Goal: Check status: Check status

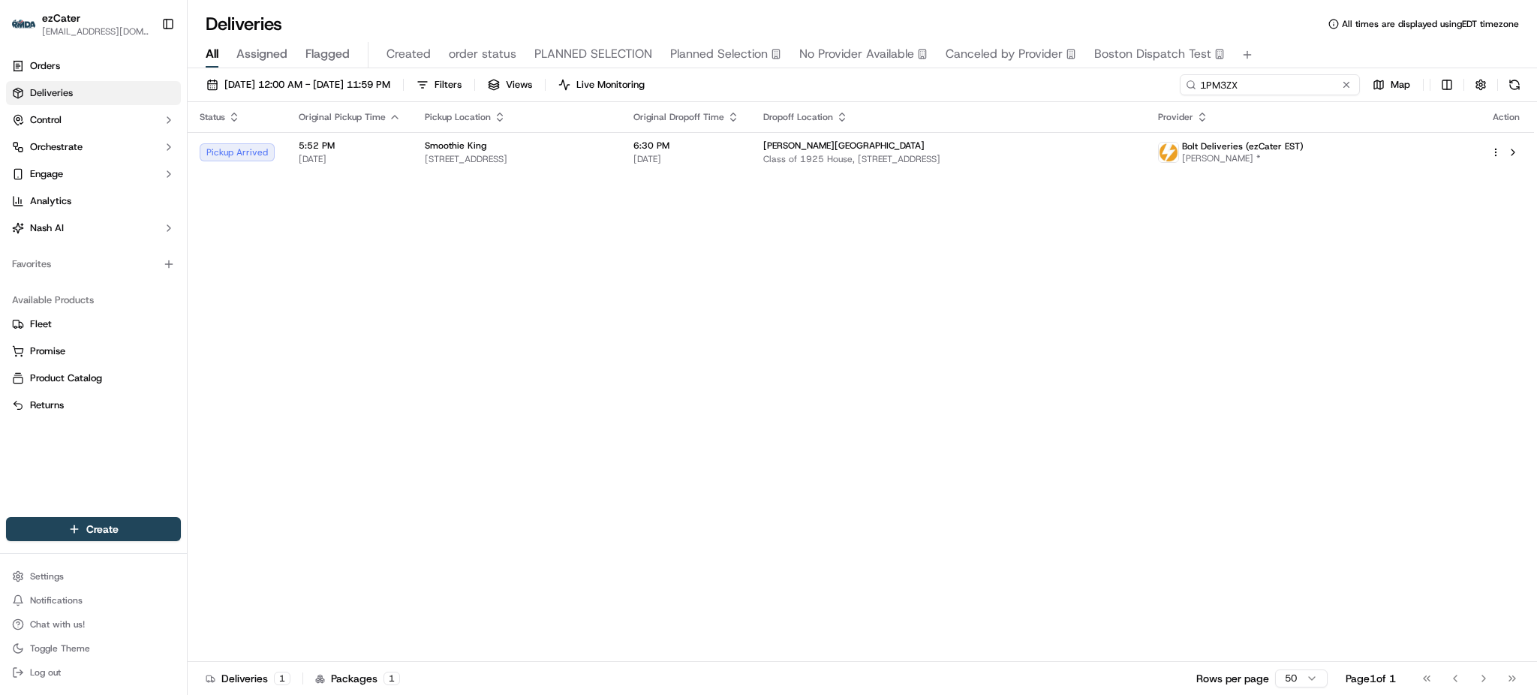
click at [1312, 92] on input "1PM3ZX" at bounding box center [1269, 84] width 180 height 21
paste input "7PW2MU"
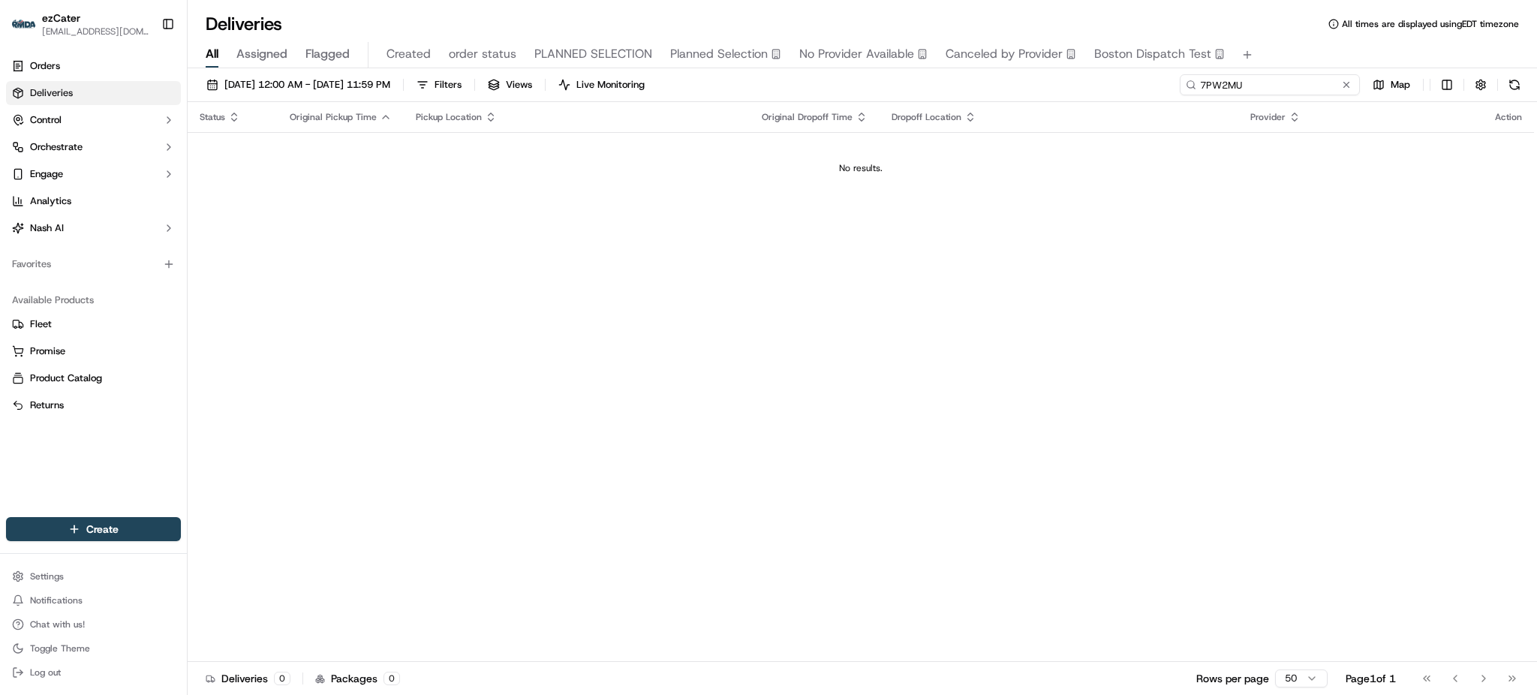
type input "7PW2MU"
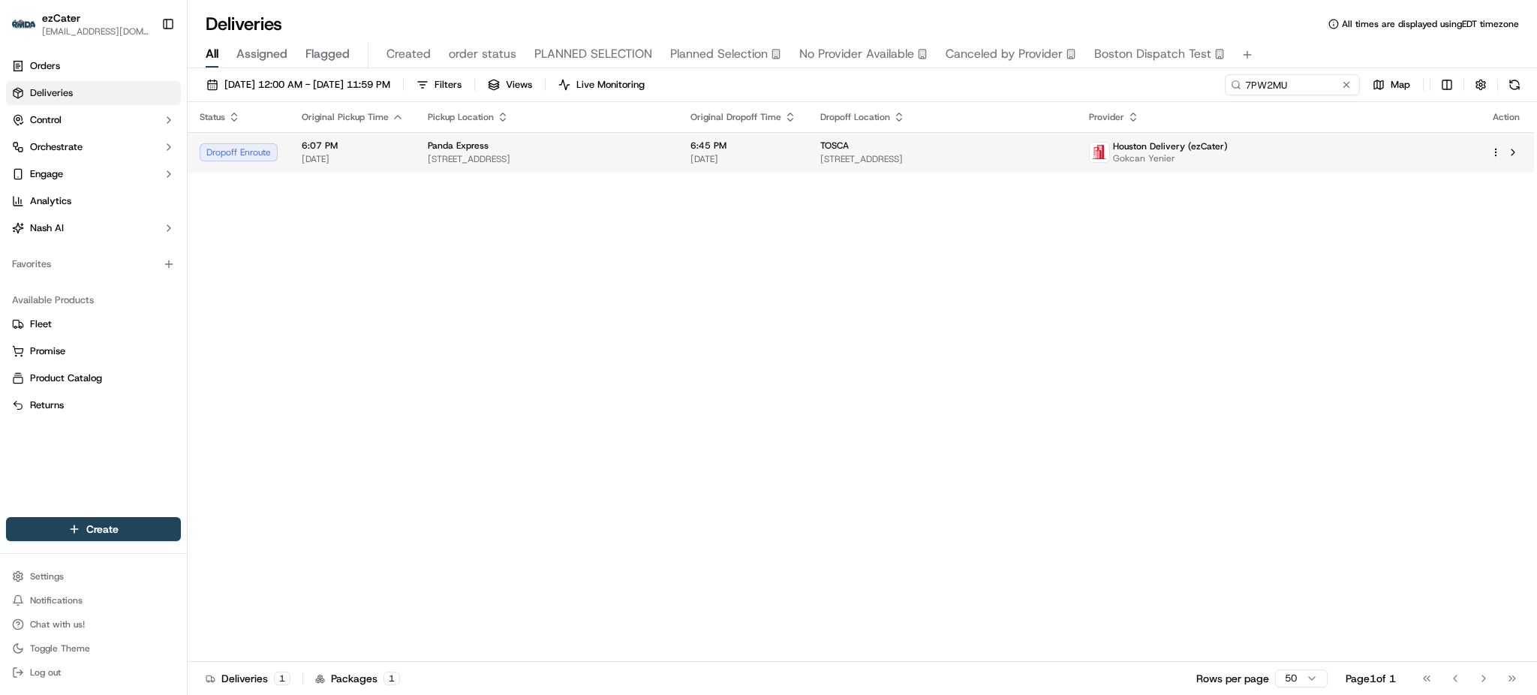
click at [796, 153] on span "[DATE]" at bounding box center [743, 159] width 106 height 12
click at [1157, 189] on div "Status Original Pickup Time Pickup Location Original Dropoff Time Dropoff Locat…" at bounding box center [861, 382] width 1346 height 560
click at [1077, 167] on td "TOSCA [STREET_ADDRESS]" at bounding box center [943, 152] width 268 height 41
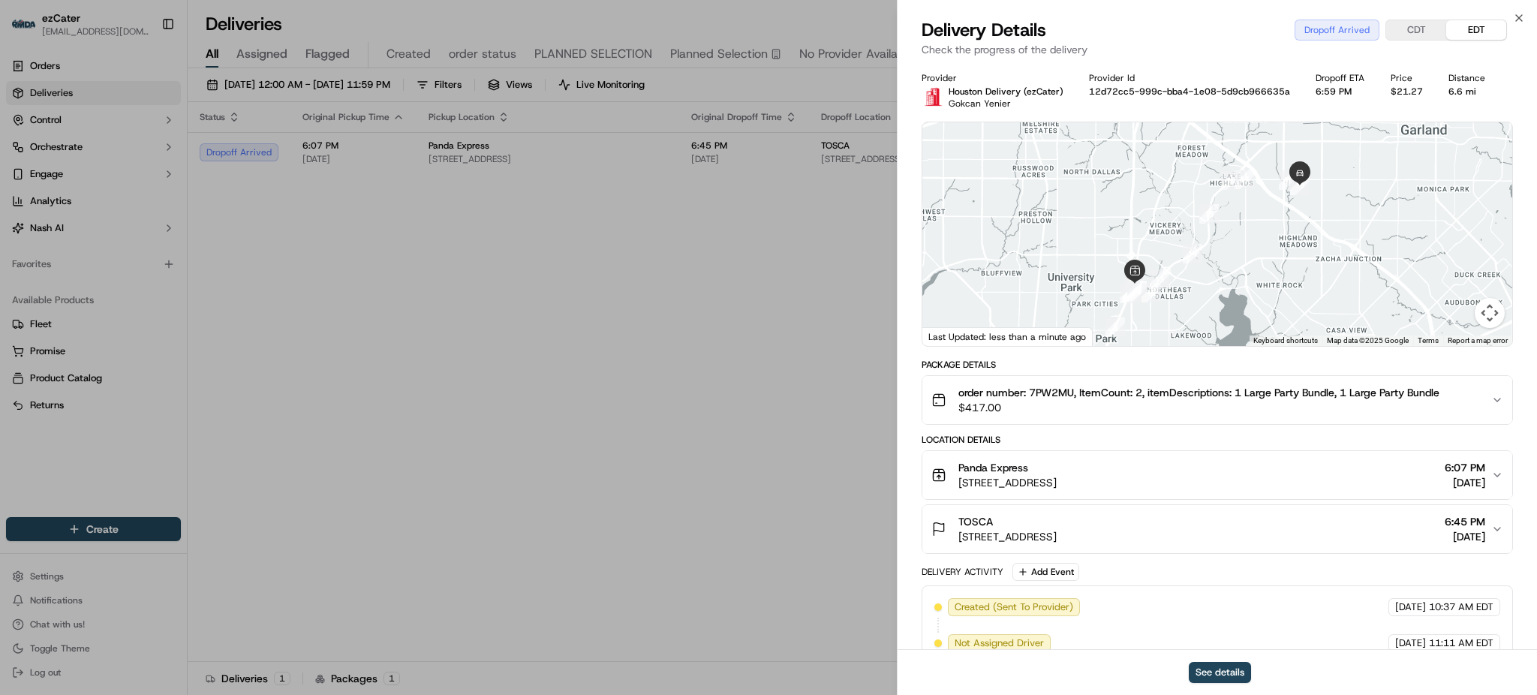
scroll to position [494, 0]
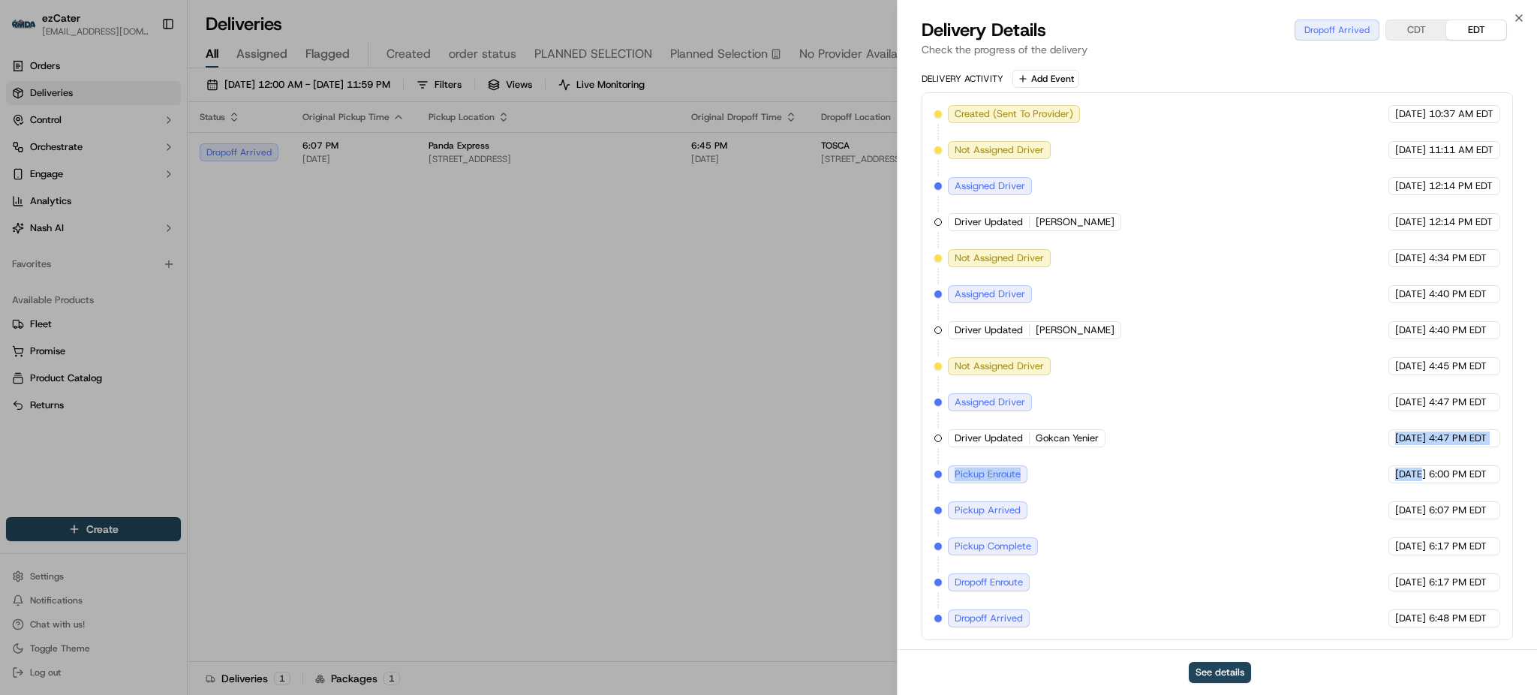
drag, startPoint x: 1188, startPoint y: 505, endPoint x: 1396, endPoint y: 488, distance: 208.6
click at [1396, 488] on div "Created (Sent To Provider) Houston Delivery (ezCater) [DATE] 10:37 AM EDT Not A…" at bounding box center [1217, 366] width 566 height 522
click at [1424, 499] on div "Created (Sent To Provider) Houston Delivery (ezCater) [DATE] 10:37 AM EDT Not A…" at bounding box center [1217, 366] width 566 height 522
drag, startPoint x: 1142, startPoint y: 552, endPoint x: 1393, endPoint y: 543, distance: 250.8
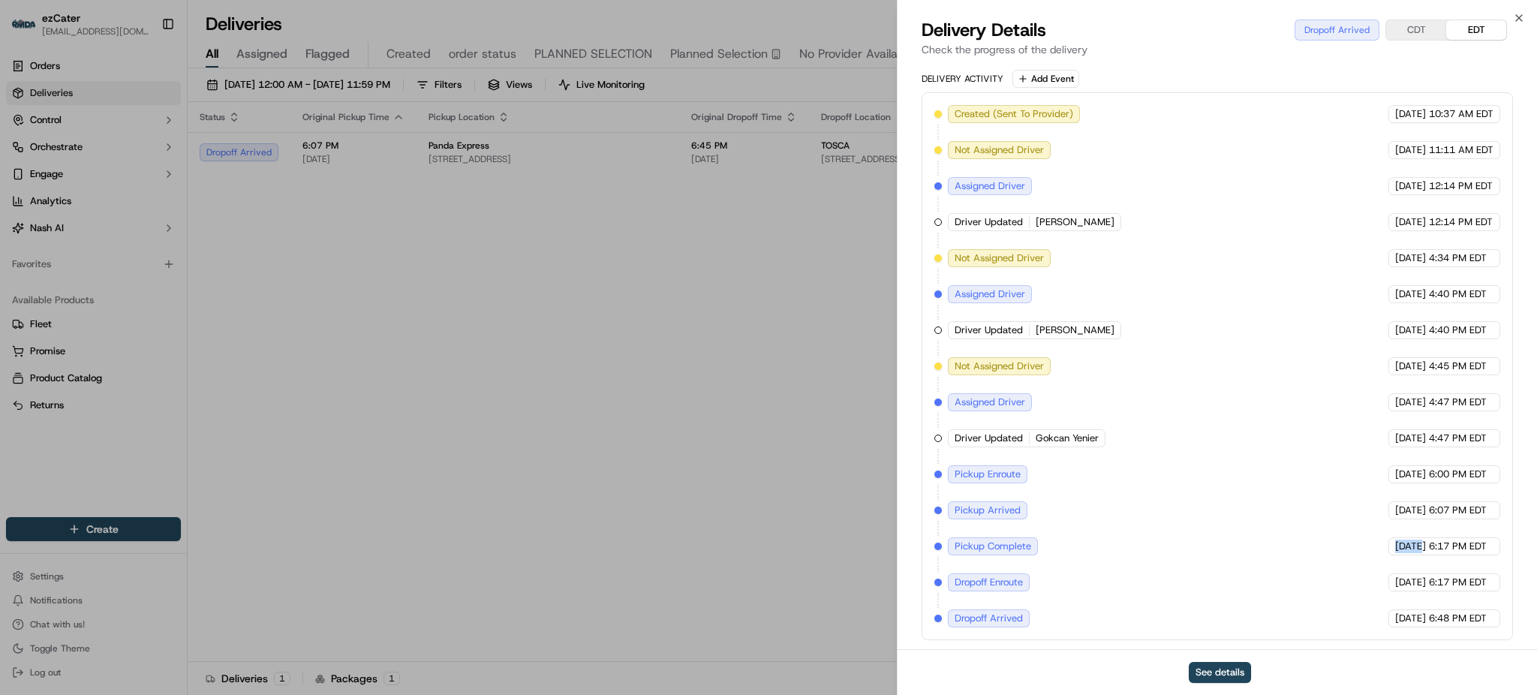
click at [1393, 543] on div "Created (Sent To Provider) Houston Delivery (ezCater) [DATE] 10:37 AM EDT Not A…" at bounding box center [1217, 366] width 566 height 522
click at [1400, 540] on span "[DATE]" at bounding box center [1410, 546] width 31 height 14
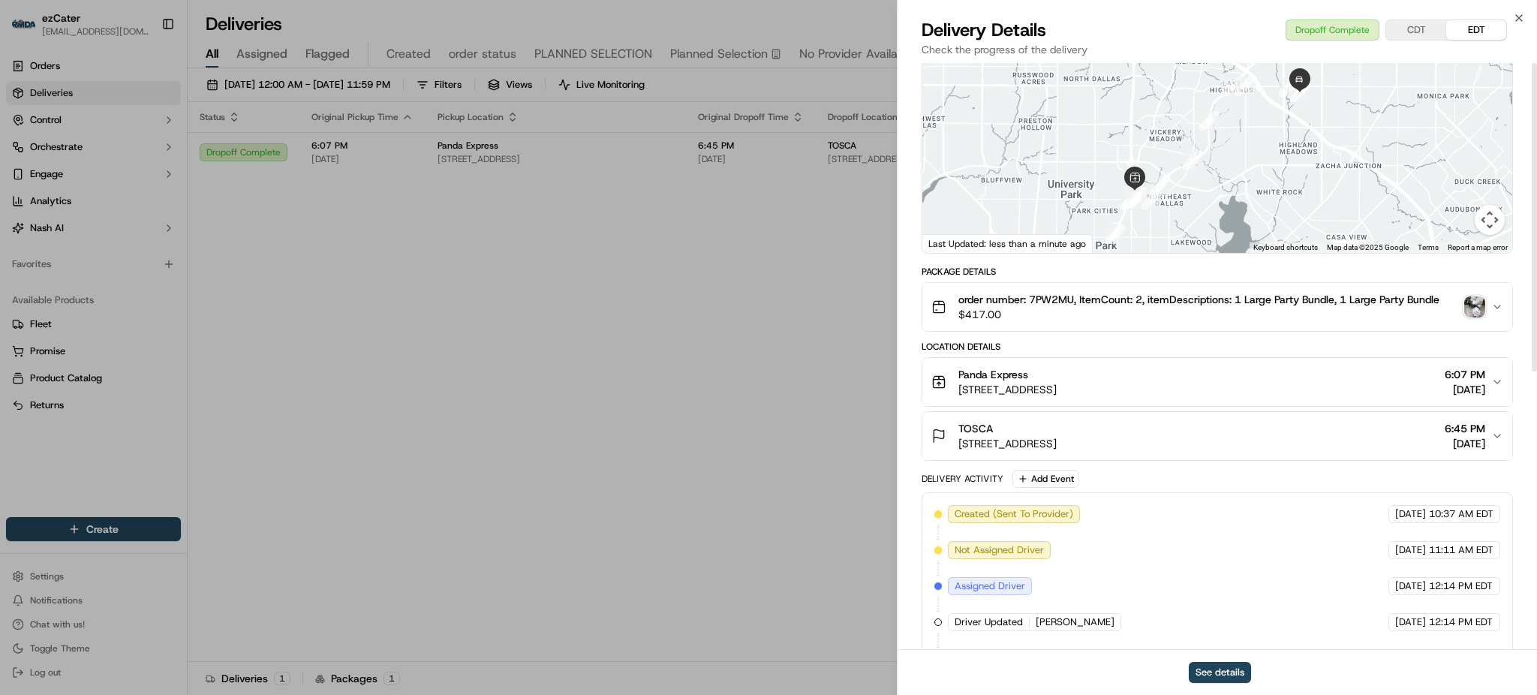
scroll to position [0, 0]
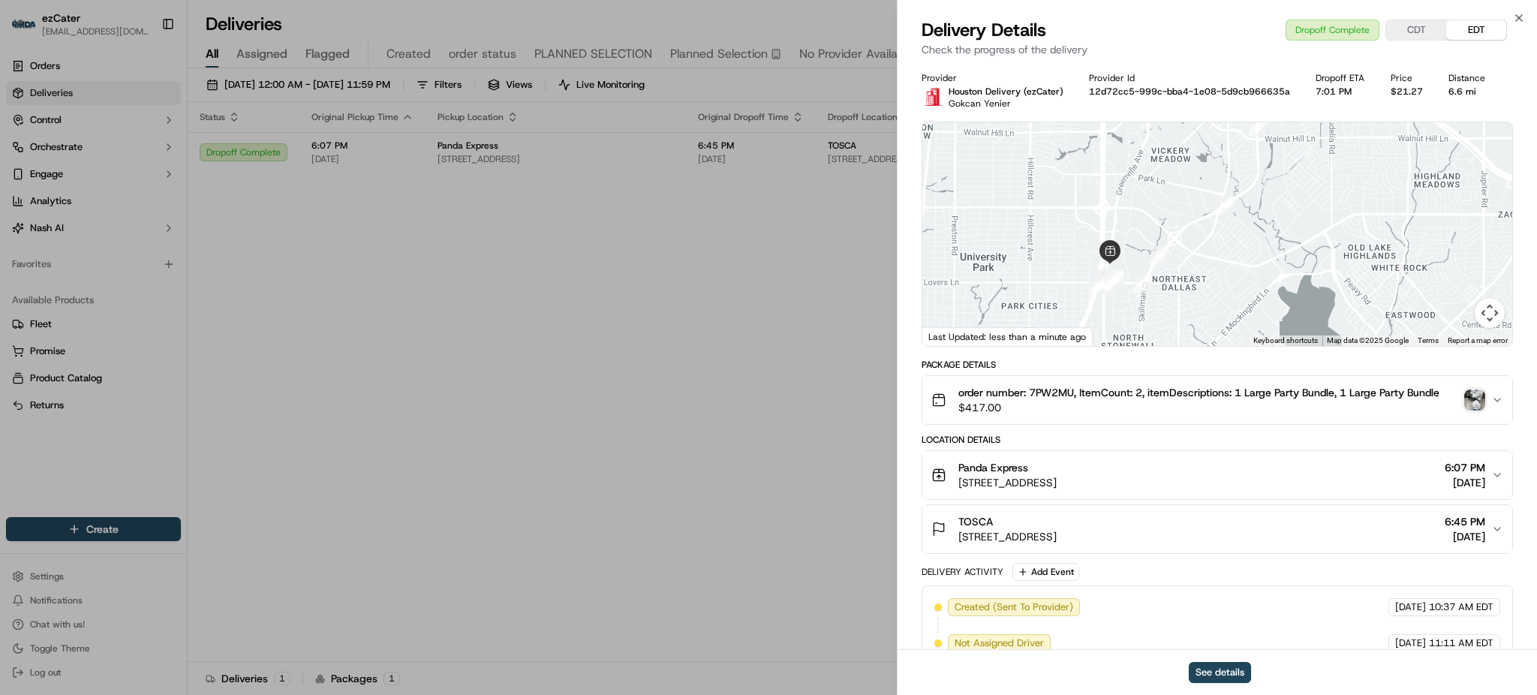
drag, startPoint x: 1261, startPoint y: 260, endPoint x: 1228, endPoint y: 307, distance: 57.2
click at [1228, 308] on div at bounding box center [1217, 234] width 590 height 224
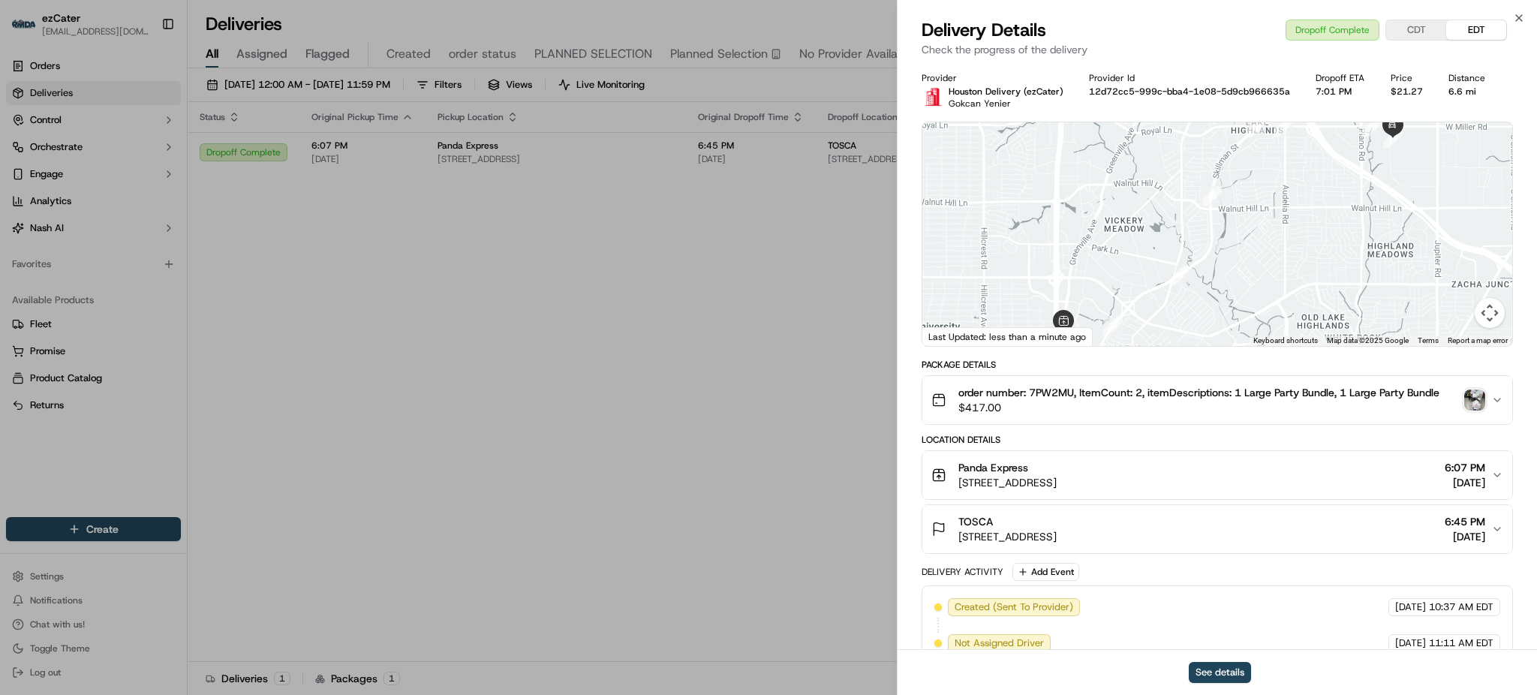
drag, startPoint x: 1267, startPoint y: 203, endPoint x: 1240, endPoint y: 252, distance: 55.8
click at [1241, 250] on div at bounding box center [1217, 234] width 590 height 224
drag, startPoint x: 1388, startPoint y: 233, endPoint x: 1295, endPoint y: 232, distance: 93.1
click at [1295, 232] on div at bounding box center [1217, 234] width 590 height 224
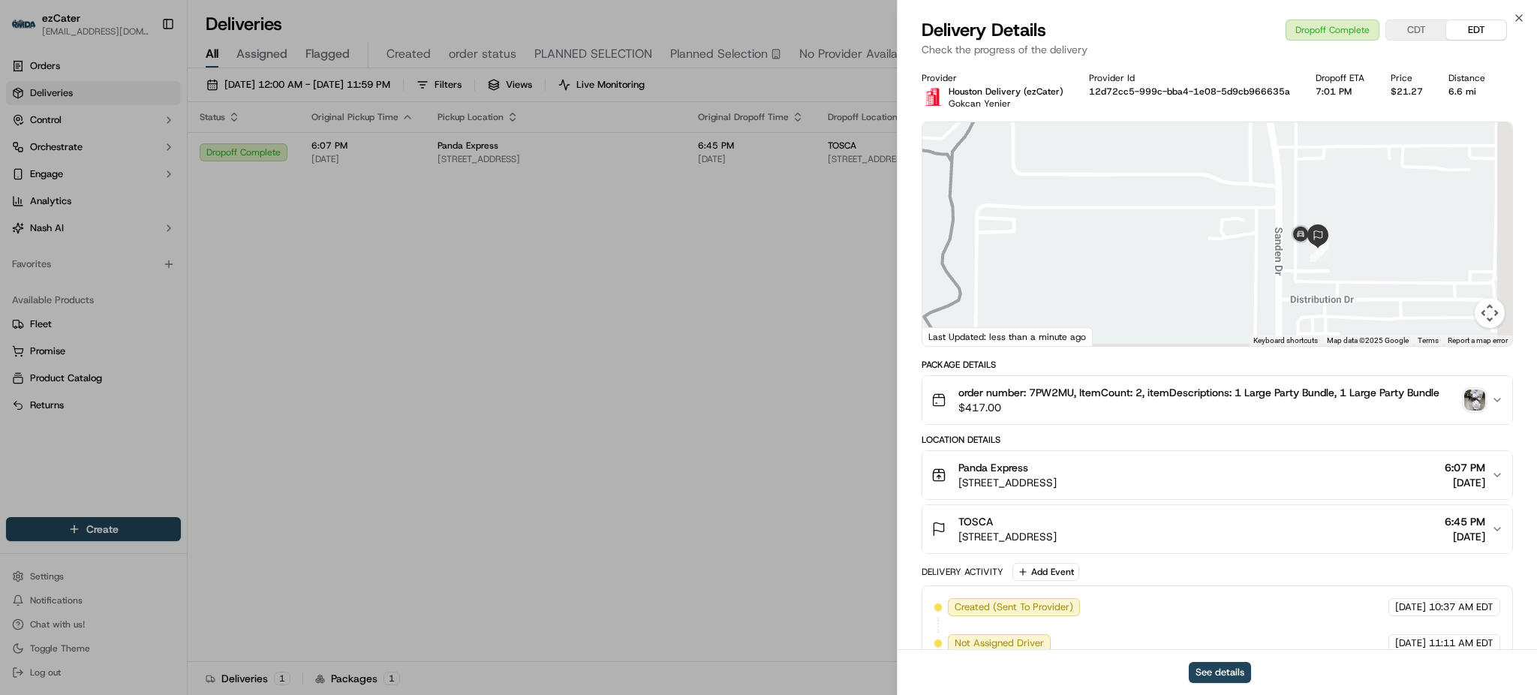
drag, startPoint x: 1341, startPoint y: 223, endPoint x: 1300, endPoint y: 207, distance: 44.2
click at [1300, 207] on div at bounding box center [1217, 234] width 590 height 224
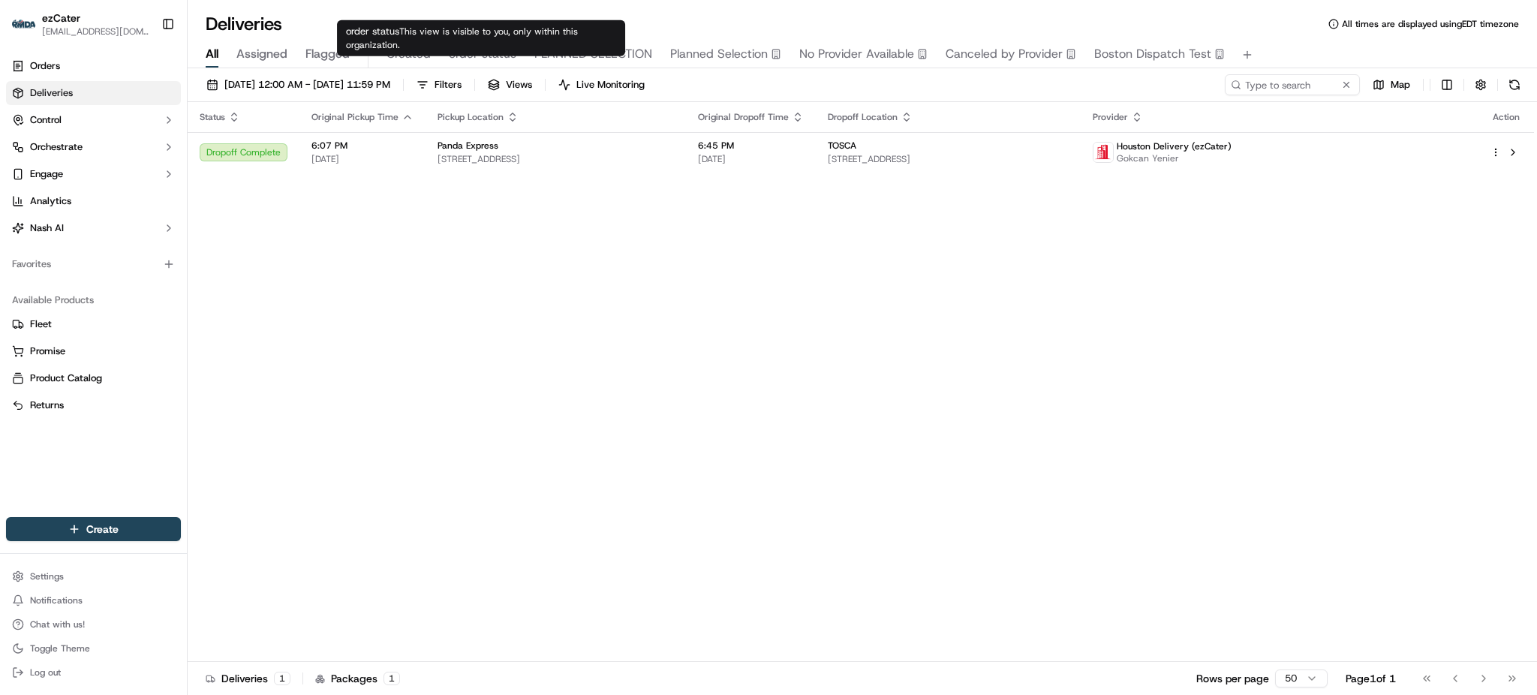
click at [497, 54] on span "order status" at bounding box center [483, 54] width 68 height 18
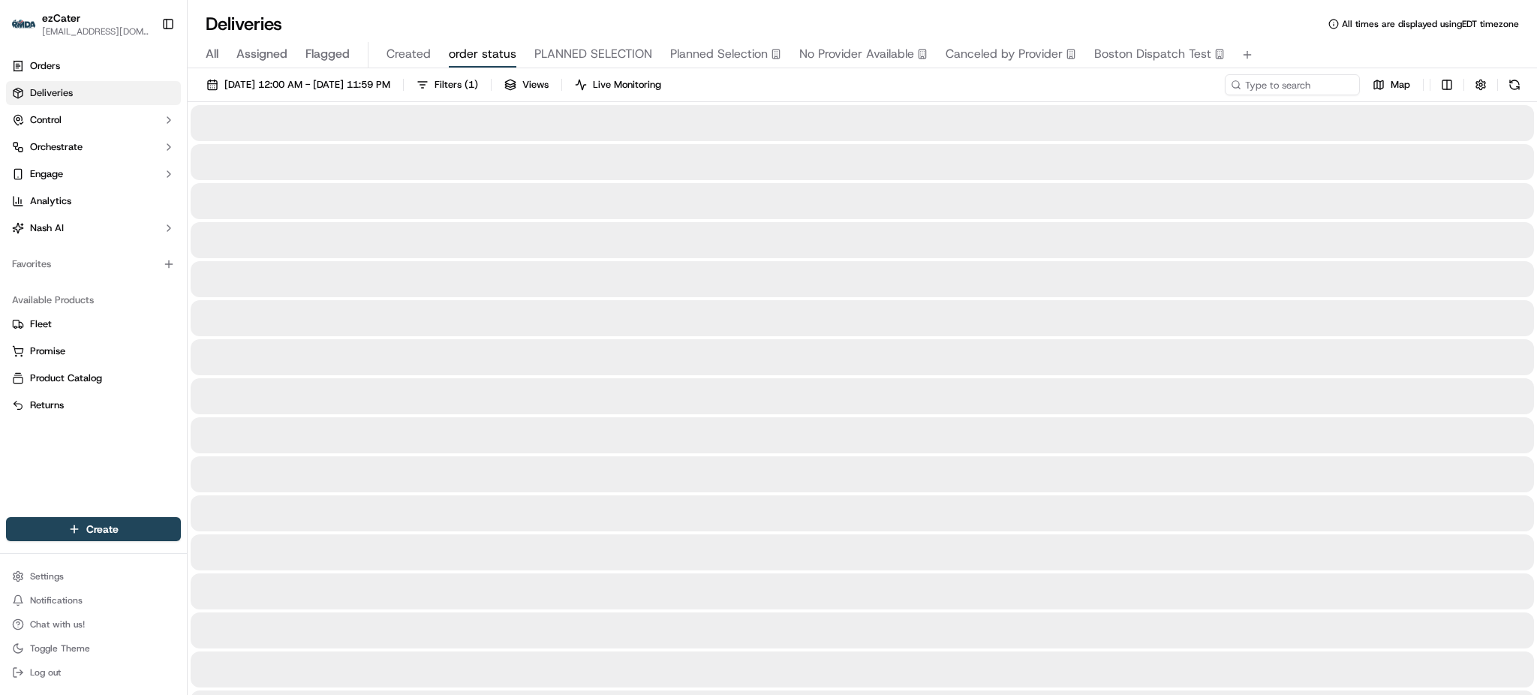
click at [1333, 53] on div "All Assigned Flagged Created order status PLANNED SELECTION Planned Selection N…" at bounding box center [862, 55] width 1349 height 26
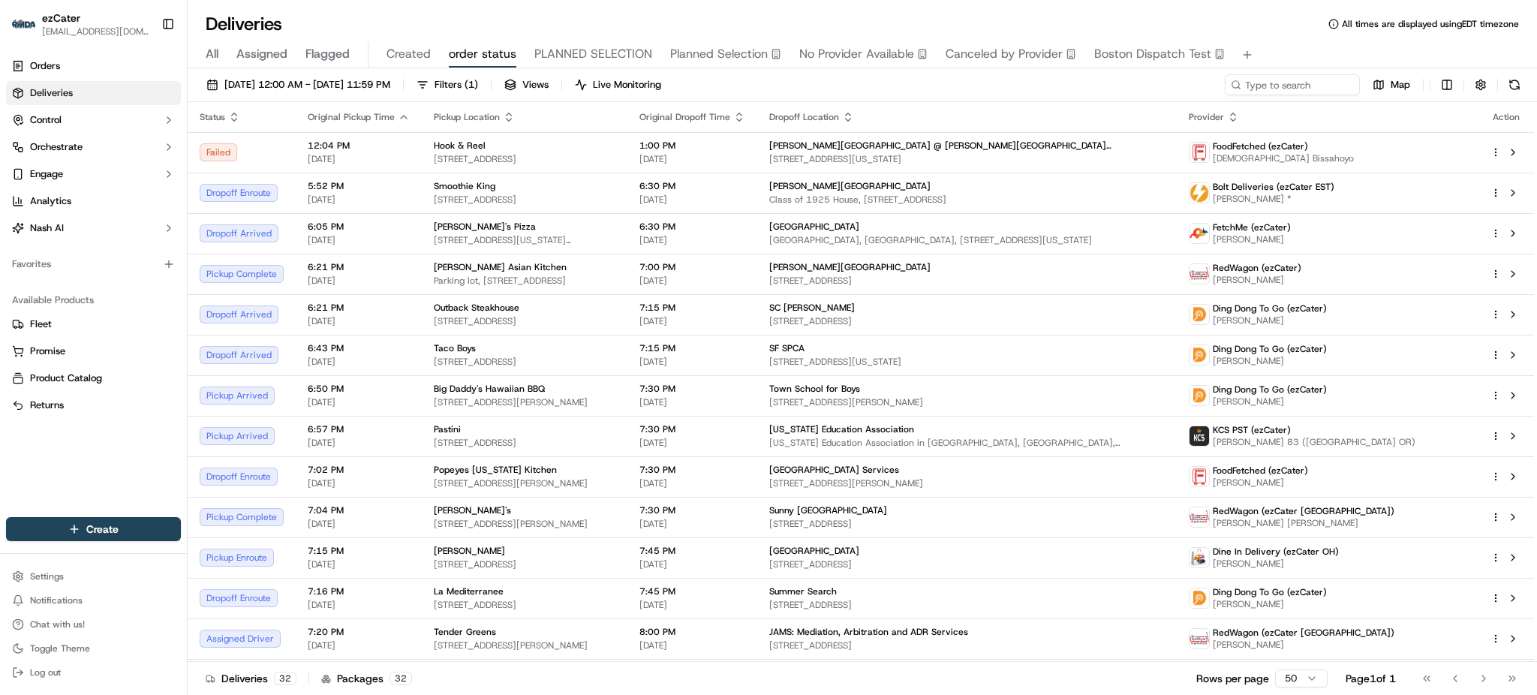
click at [1279, 25] on div "Deliveries All times are displayed using EDT timezone" at bounding box center [862, 24] width 1349 height 24
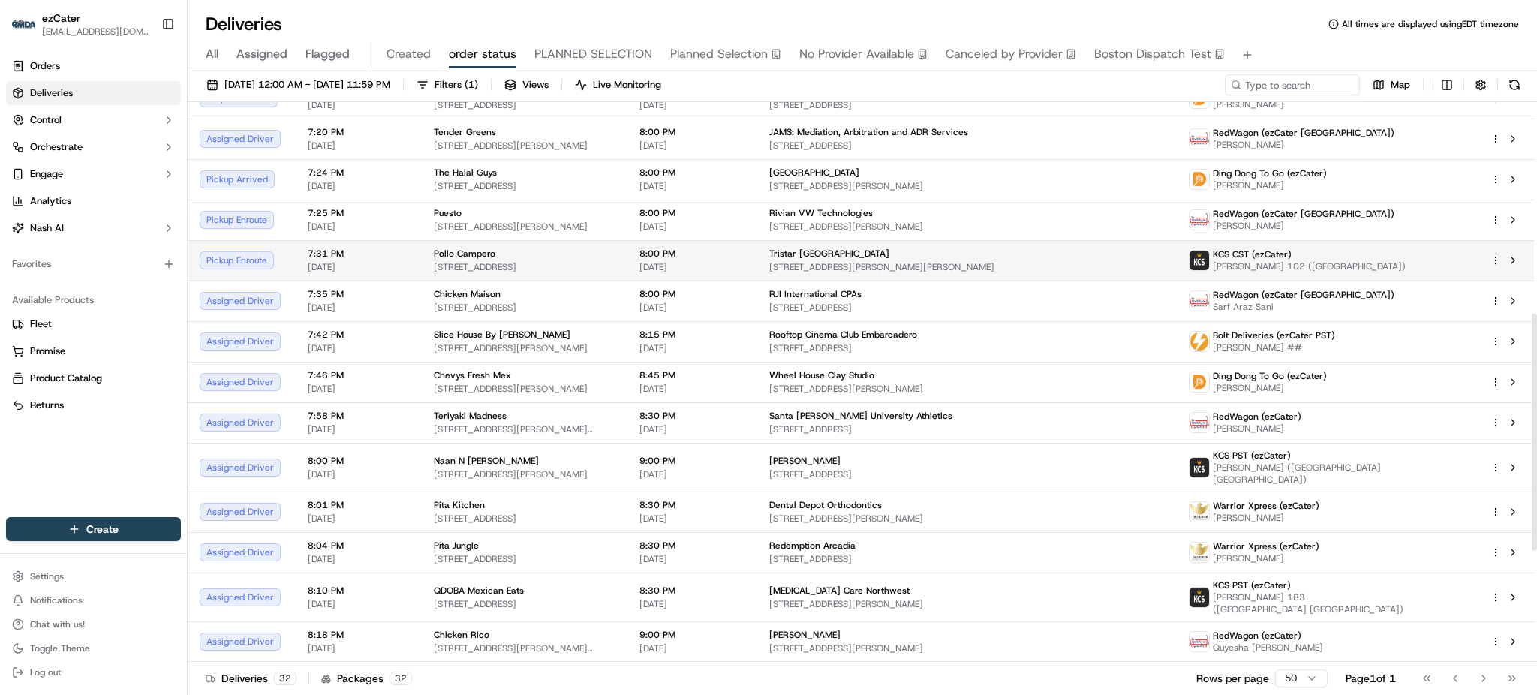
scroll to position [300, 0]
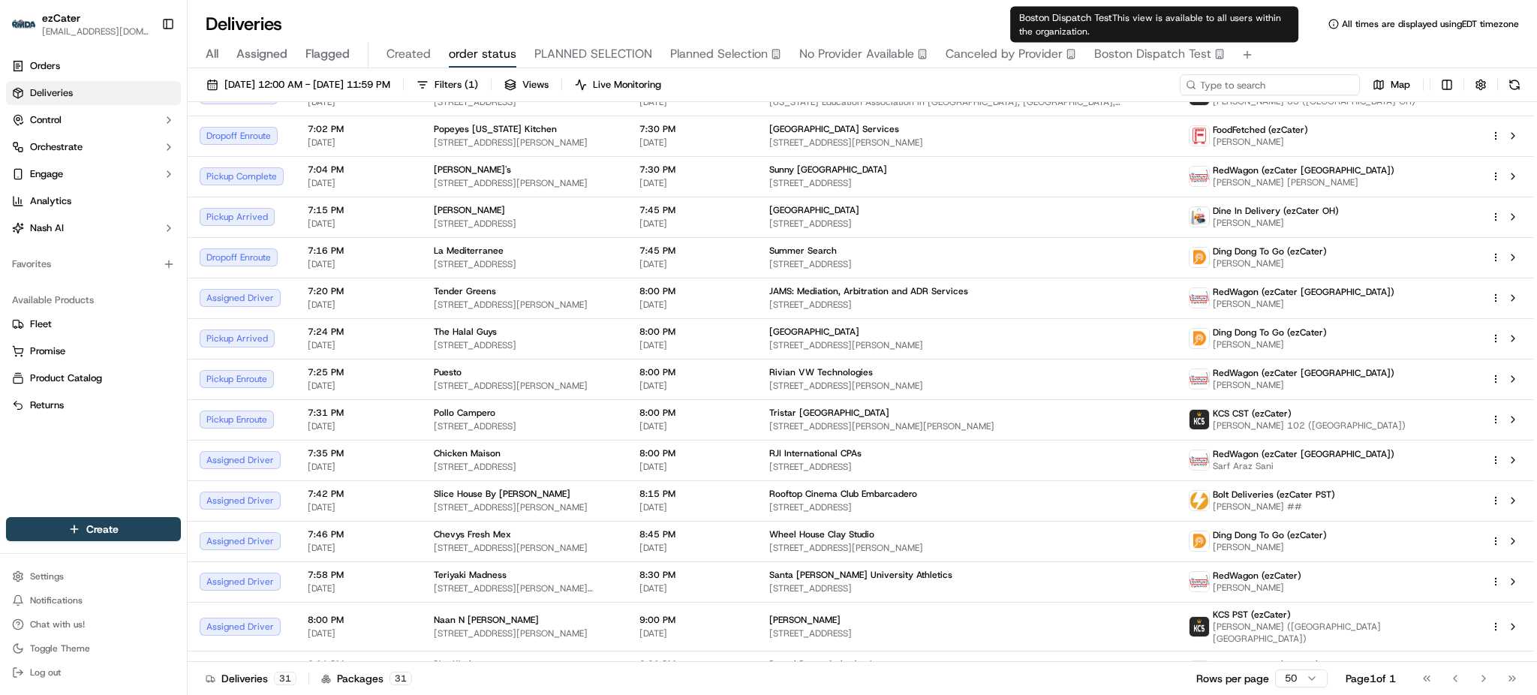
click at [1325, 74] on input at bounding box center [1269, 84] width 180 height 21
paste input "6GJWTQ"
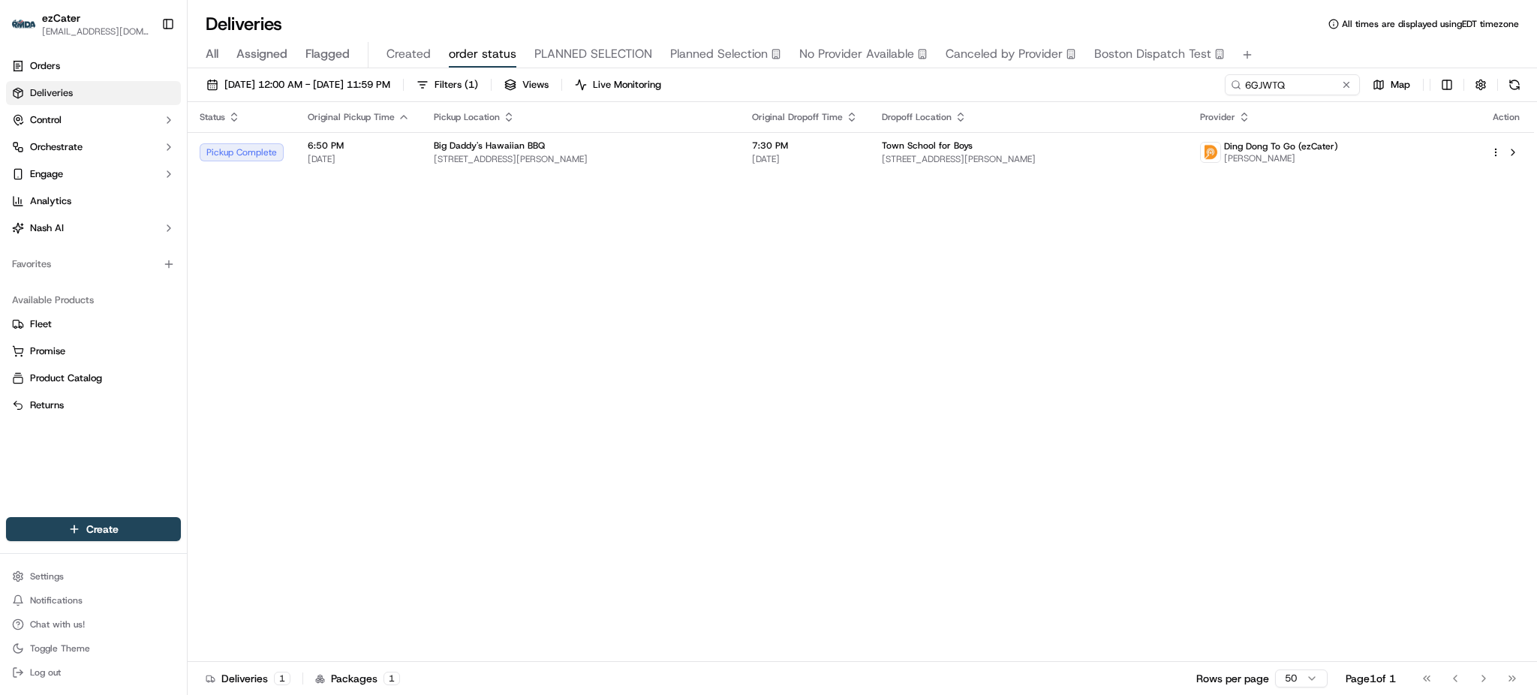
click at [1002, 242] on div "Status Original Pickup Time Pickup Location Original Dropoff Time Dropoff Locat…" at bounding box center [861, 382] width 1346 height 560
click at [1324, 89] on input "6GJWTQ" at bounding box center [1269, 84] width 180 height 21
paste input "XZ42QV"
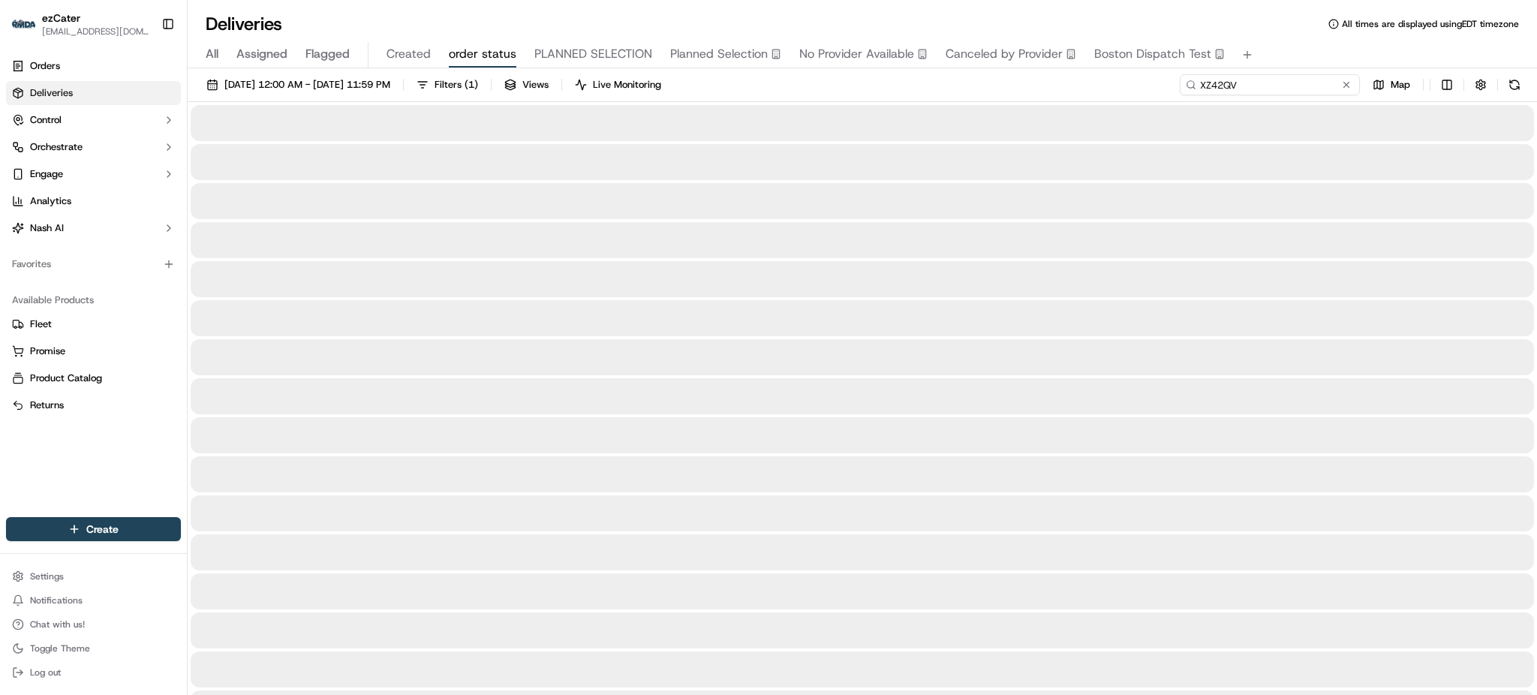
type input "XZ42QV"
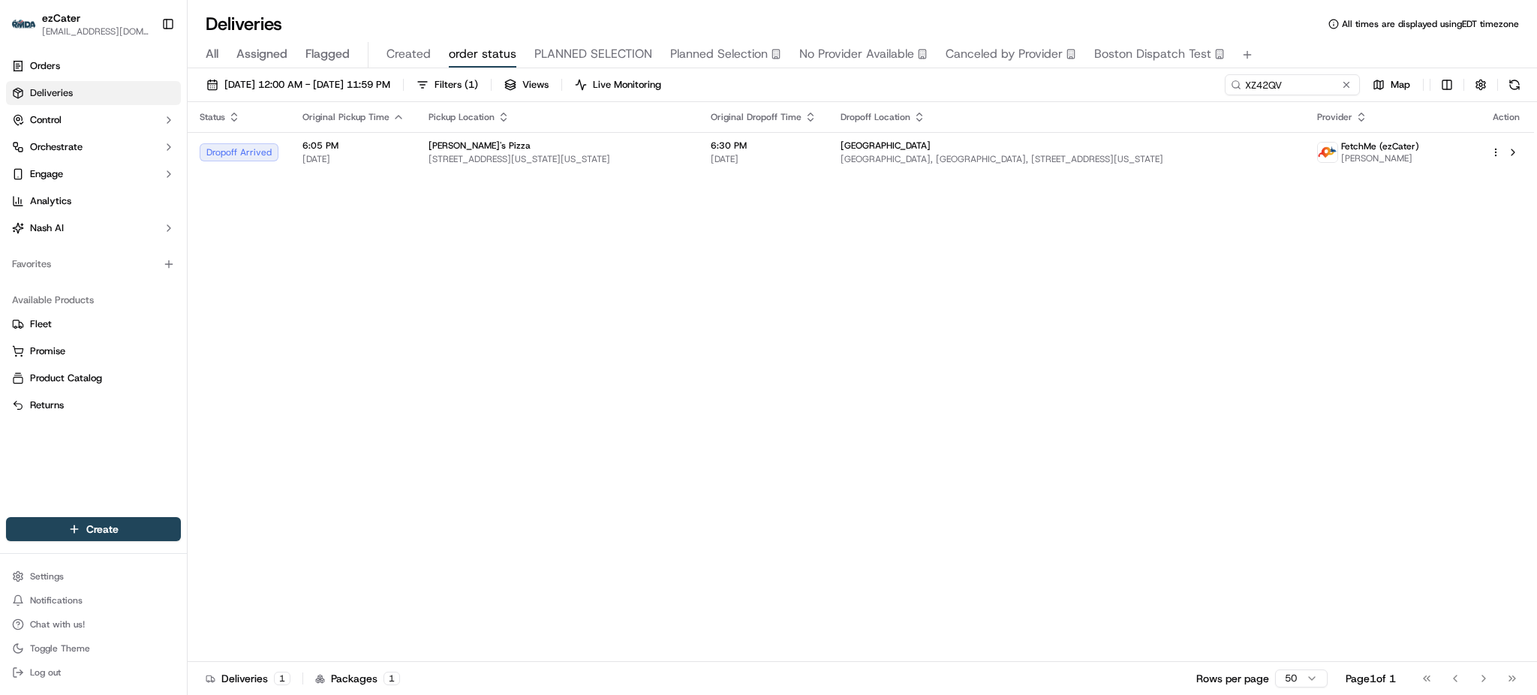
click at [1467, 217] on div "Status Original Pickup Time Pickup Location Original Dropoff Time Dropoff Locat…" at bounding box center [861, 382] width 1346 height 560
click at [1246, 162] on span "[GEOGRAPHIC_DATA], [GEOGRAPHIC_DATA], [STREET_ADDRESS][US_STATE]" at bounding box center [1066, 159] width 452 height 12
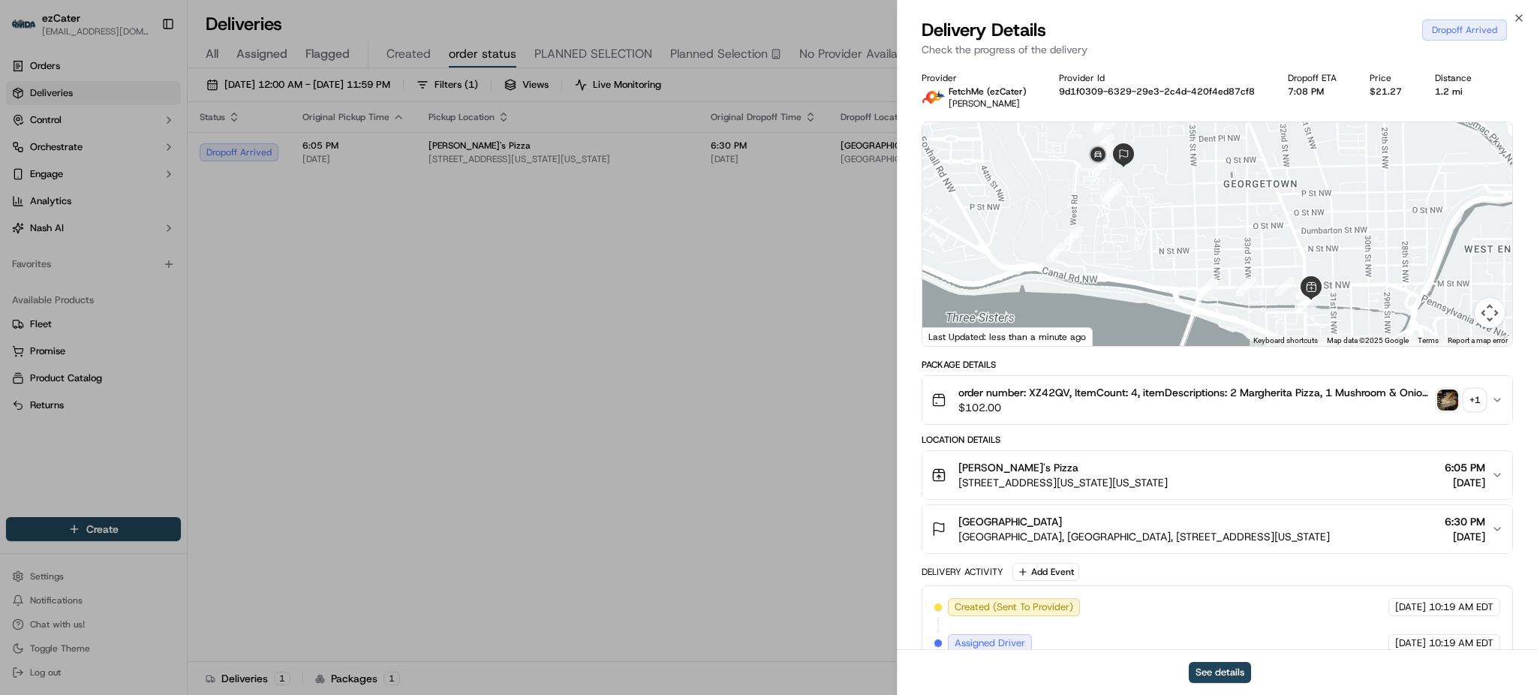
scroll to position [100, 0]
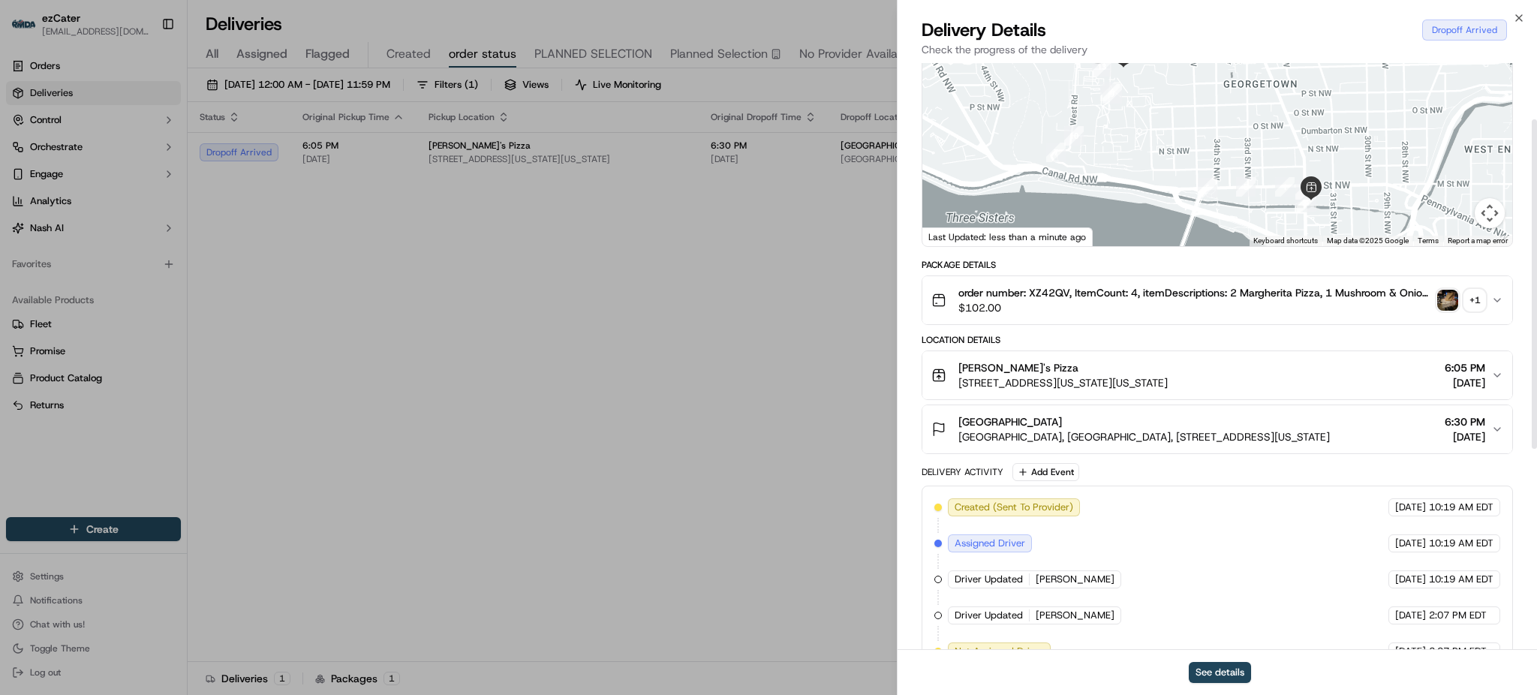
click at [1369, 428] on div "[GEOGRAPHIC_DATA], [GEOGRAPHIC_DATA], [STREET_ADDRESS][US_STATE] 6:30 PM [DATE]" at bounding box center [1211, 429] width 560 height 30
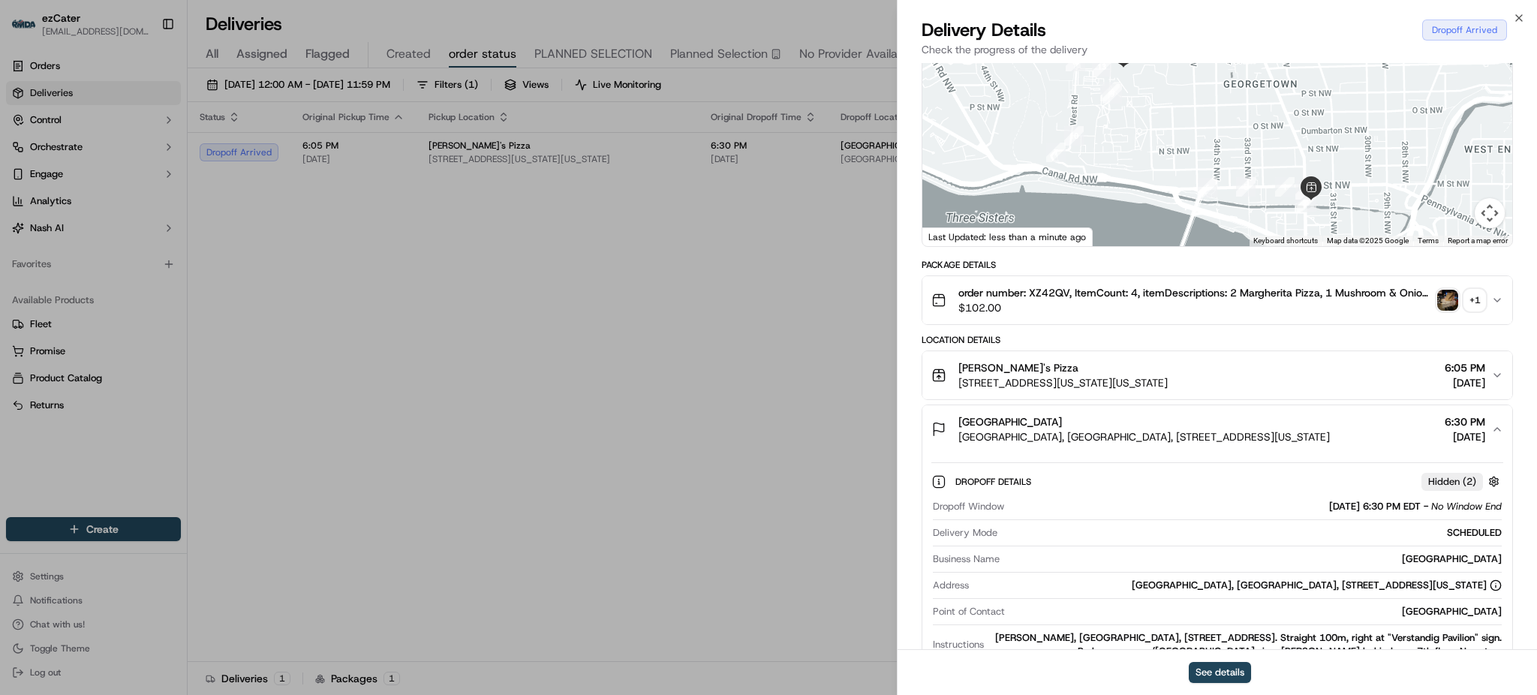
scroll to position [0, 0]
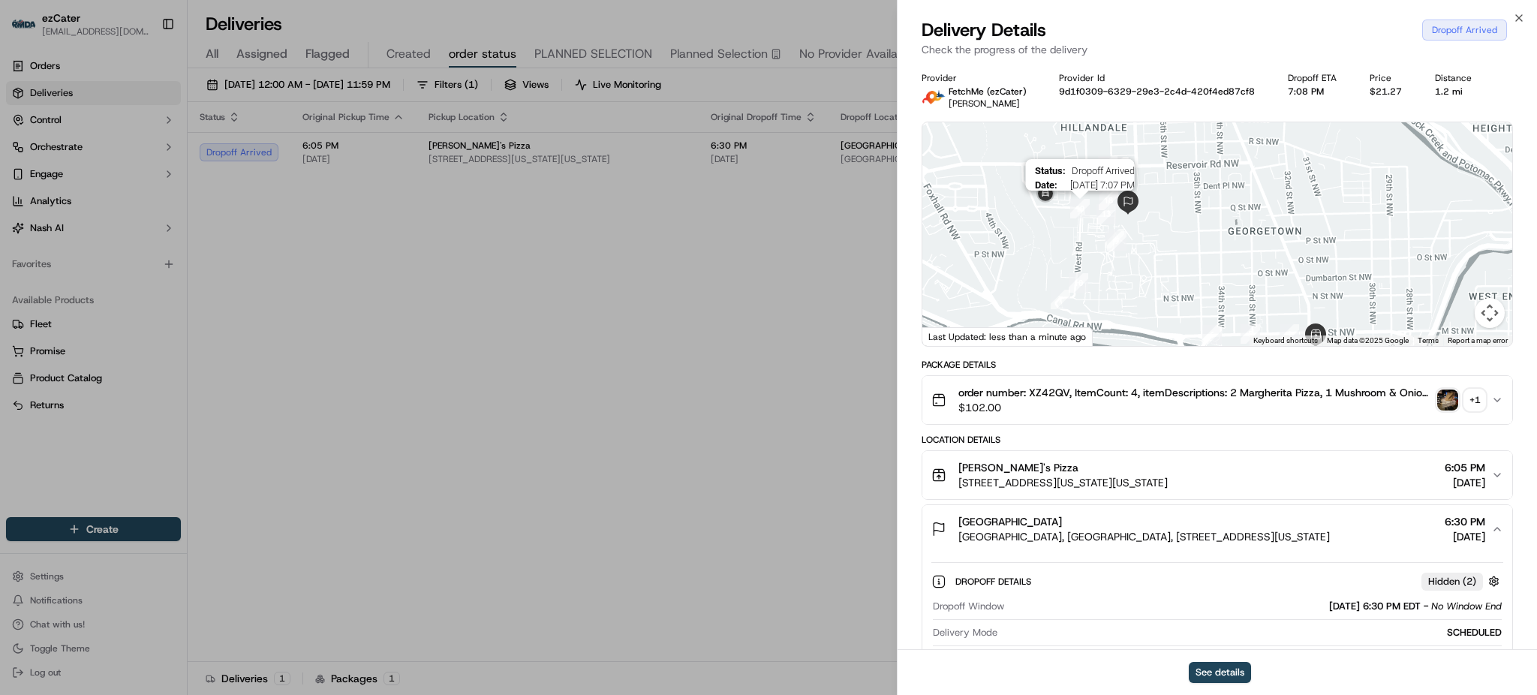
drag, startPoint x: 1075, startPoint y: 196, endPoint x: 1075, endPoint y: 214, distance: 18.0
click at [1075, 214] on img "19" at bounding box center [1080, 209] width 20 height 20
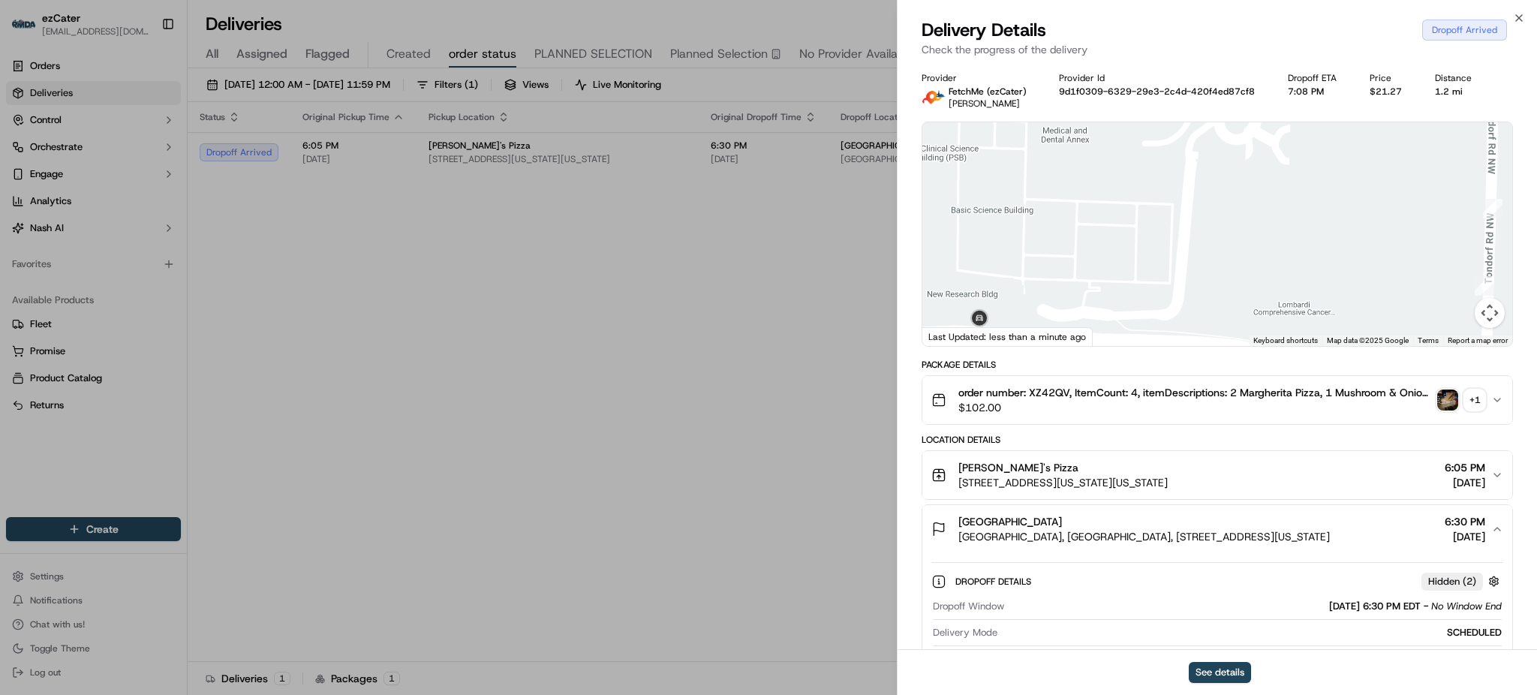
drag, startPoint x: 1107, startPoint y: 251, endPoint x: 1169, endPoint y: 201, distance: 79.6
click at [1169, 201] on div at bounding box center [1217, 234] width 590 height 224
drag, startPoint x: 1210, startPoint y: 216, endPoint x: 1206, endPoint y: 156, distance: 60.2
click at [1206, 156] on div at bounding box center [1217, 234] width 590 height 224
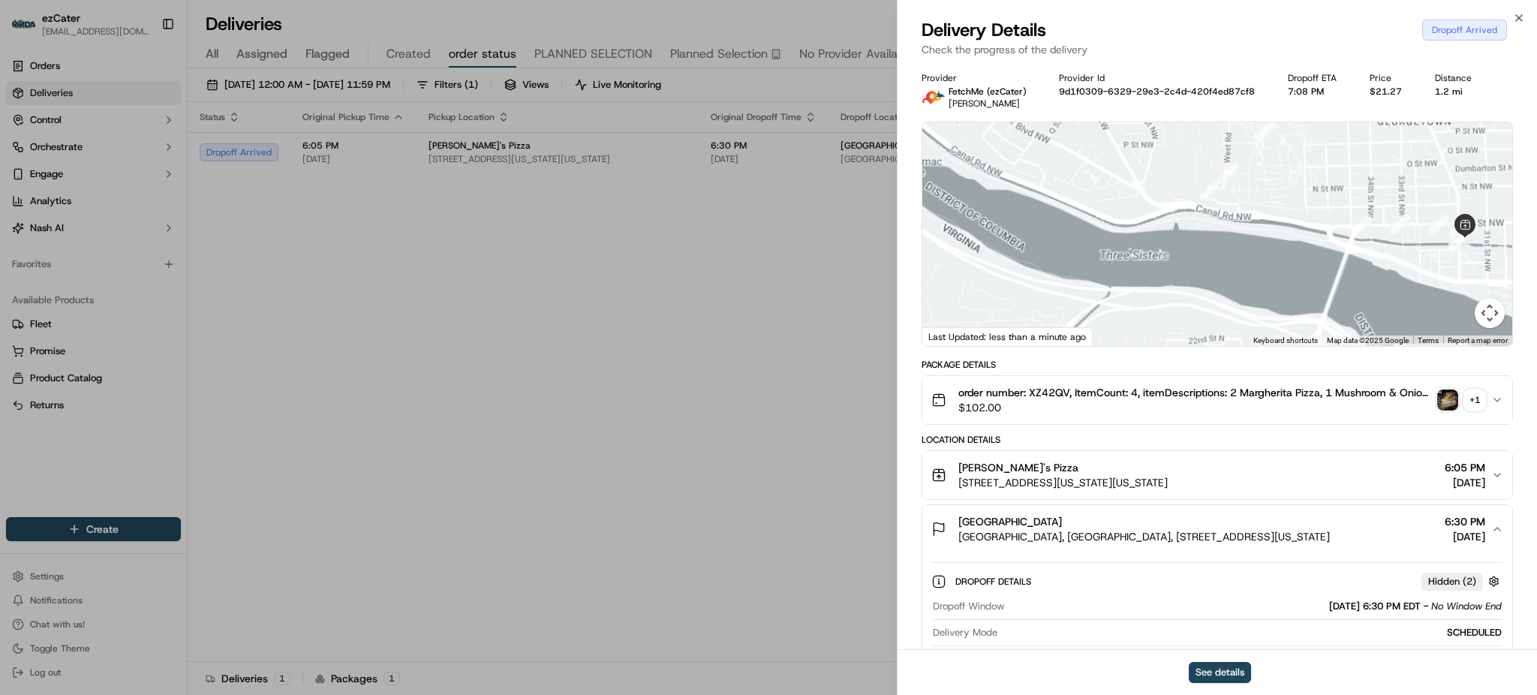
drag, startPoint x: 1303, startPoint y: 241, endPoint x: 1266, endPoint y: 181, distance: 70.4
click at [1268, 184] on div at bounding box center [1217, 234] width 590 height 224
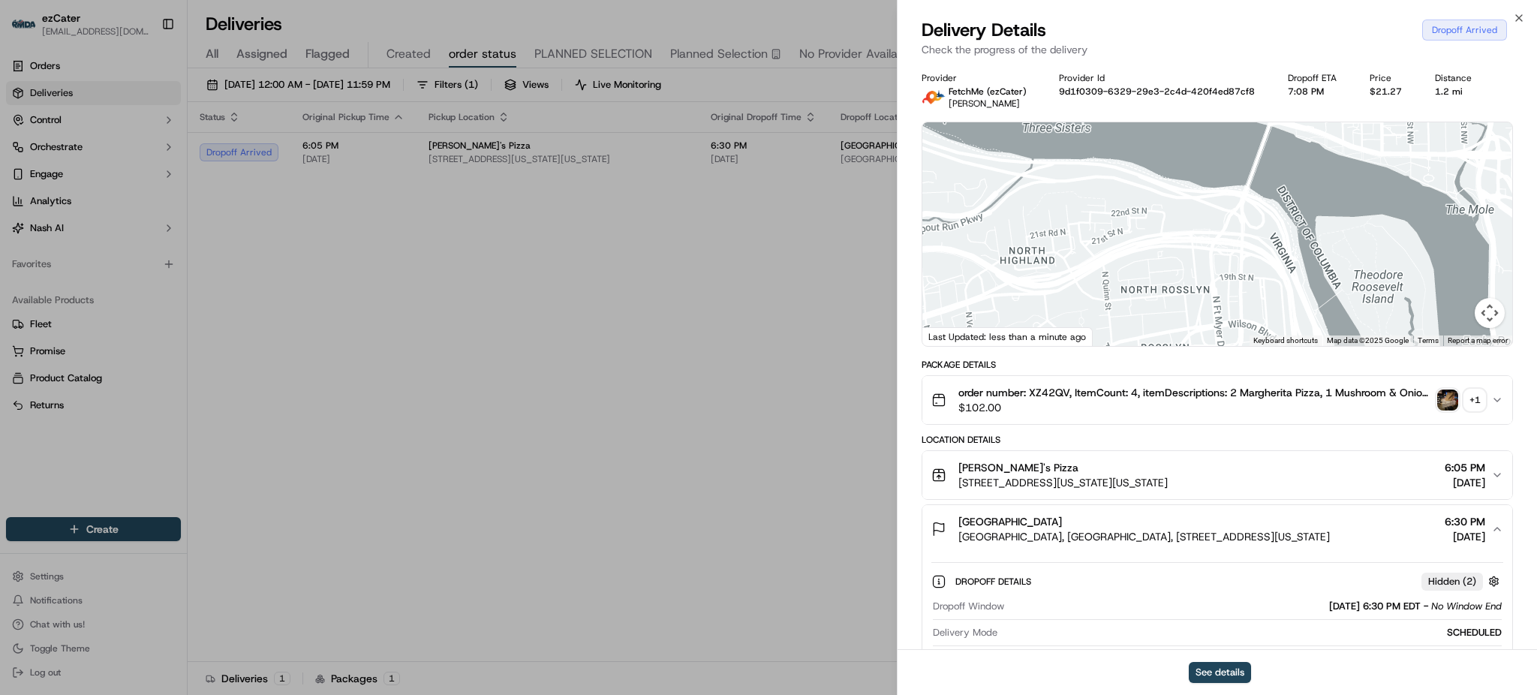
drag, startPoint x: 1268, startPoint y: 191, endPoint x: 1252, endPoint y: 271, distance: 82.0
click at [1253, 264] on div at bounding box center [1217, 234] width 590 height 224
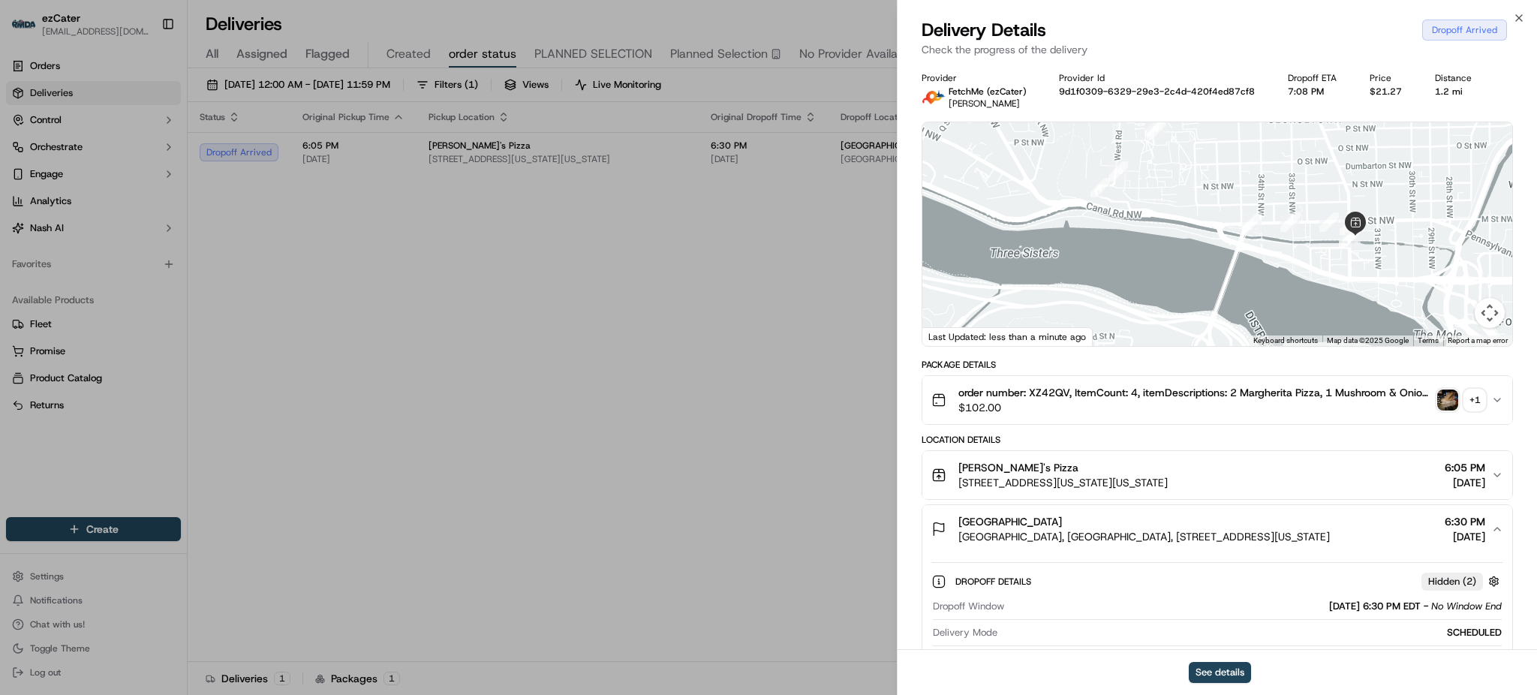
drag, startPoint x: 1233, startPoint y: 257, endPoint x: 1255, endPoint y: 295, distance: 44.0
click at [1254, 295] on div at bounding box center [1217, 234] width 590 height 224
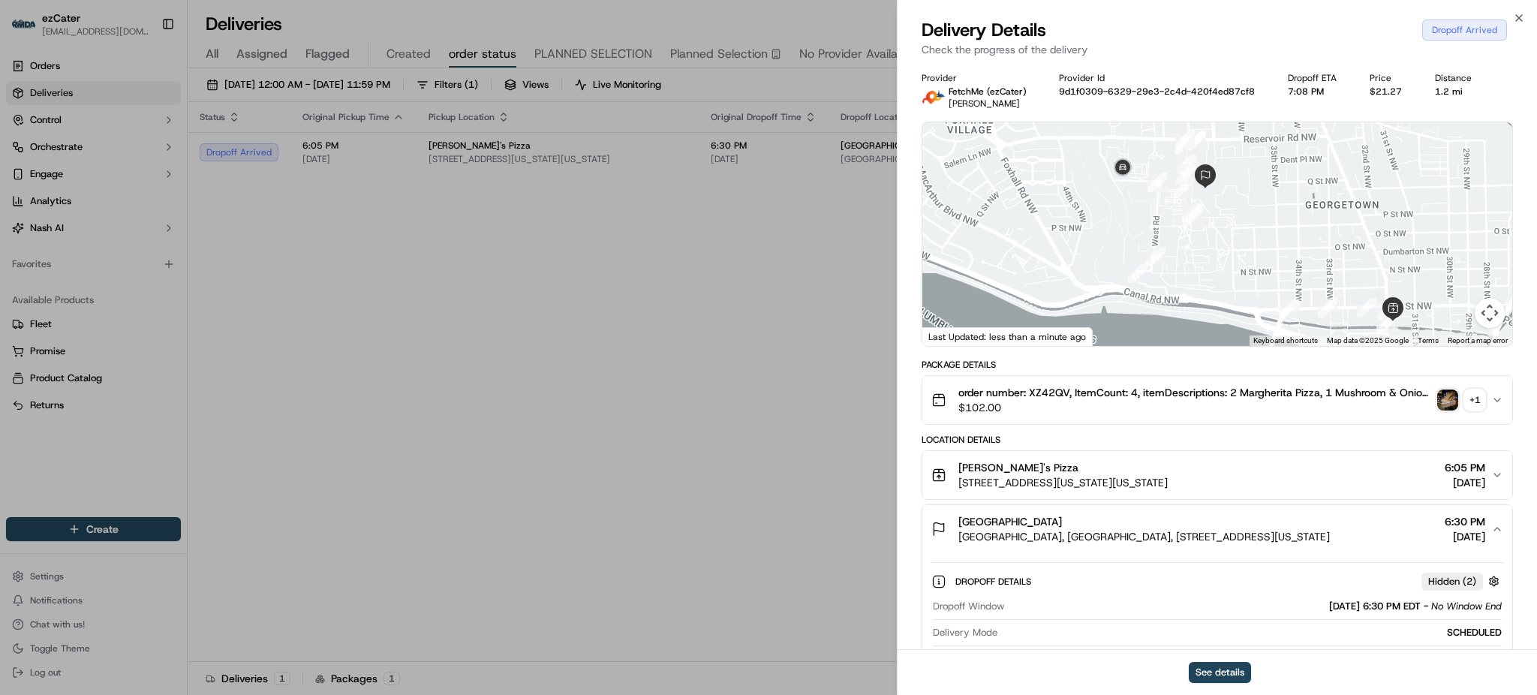
drag, startPoint x: 1253, startPoint y: 293, endPoint x: 1241, endPoint y: 242, distance: 52.4
click at [1241, 242] on div at bounding box center [1217, 234] width 590 height 224
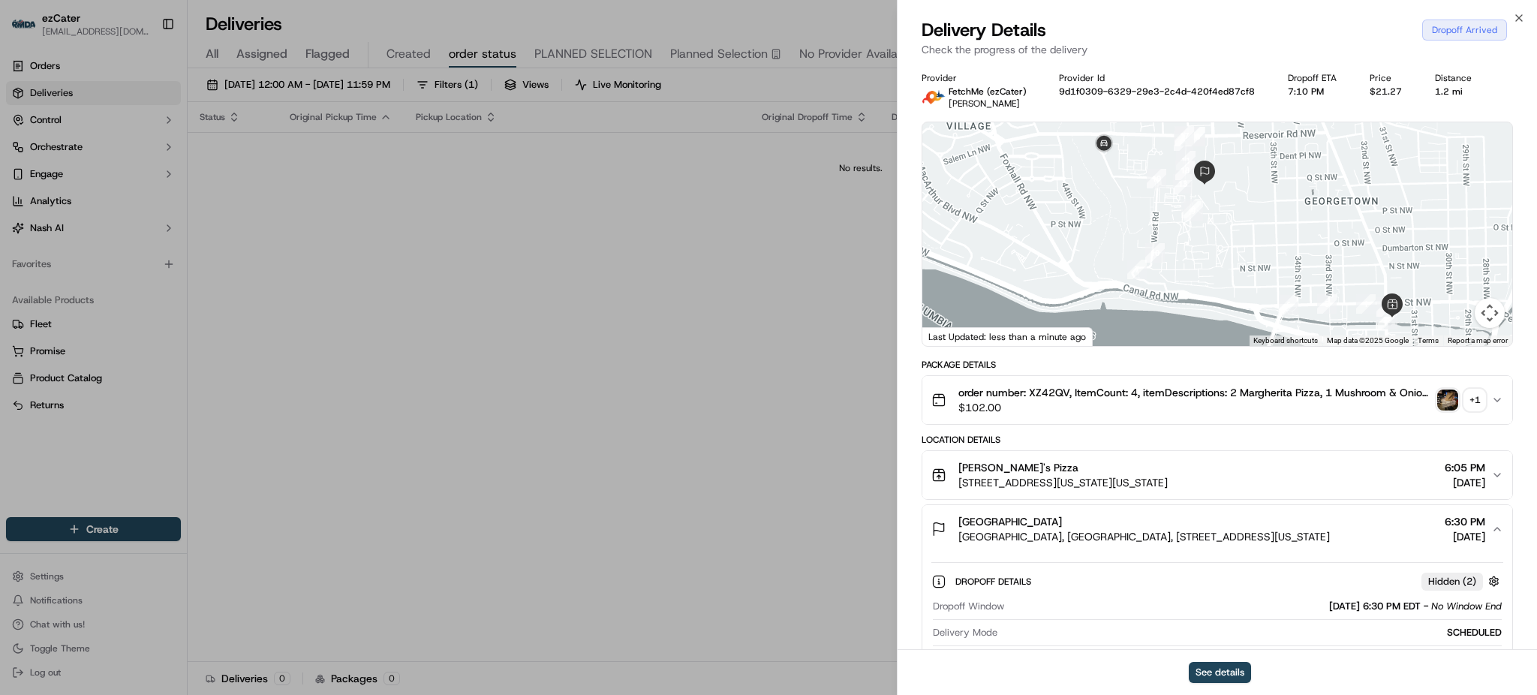
click at [1228, 46] on p "Check the progress of the delivery" at bounding box center [1216, 49] width 591 height 15
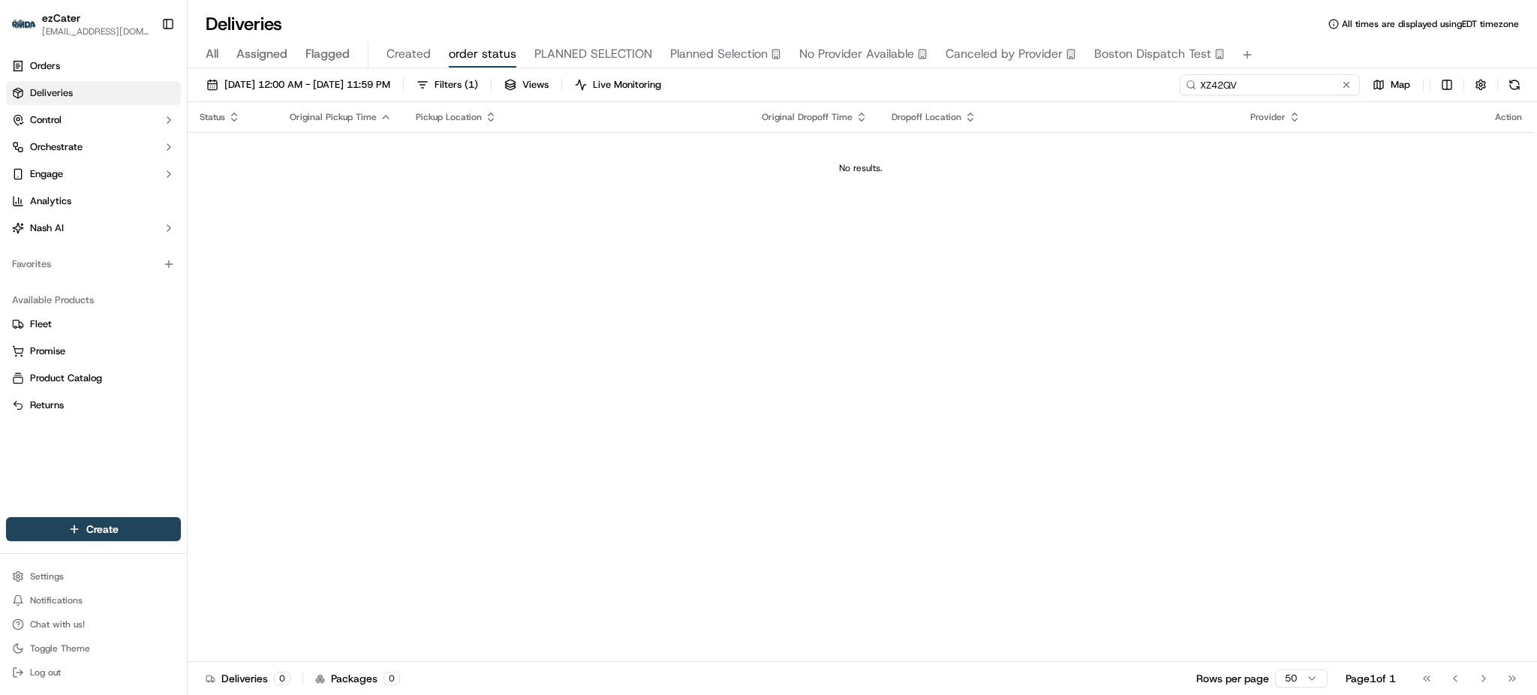
click at [1285, 87] on input "XZ42QV" at bounding box center [1269, 84] width 180 height 21
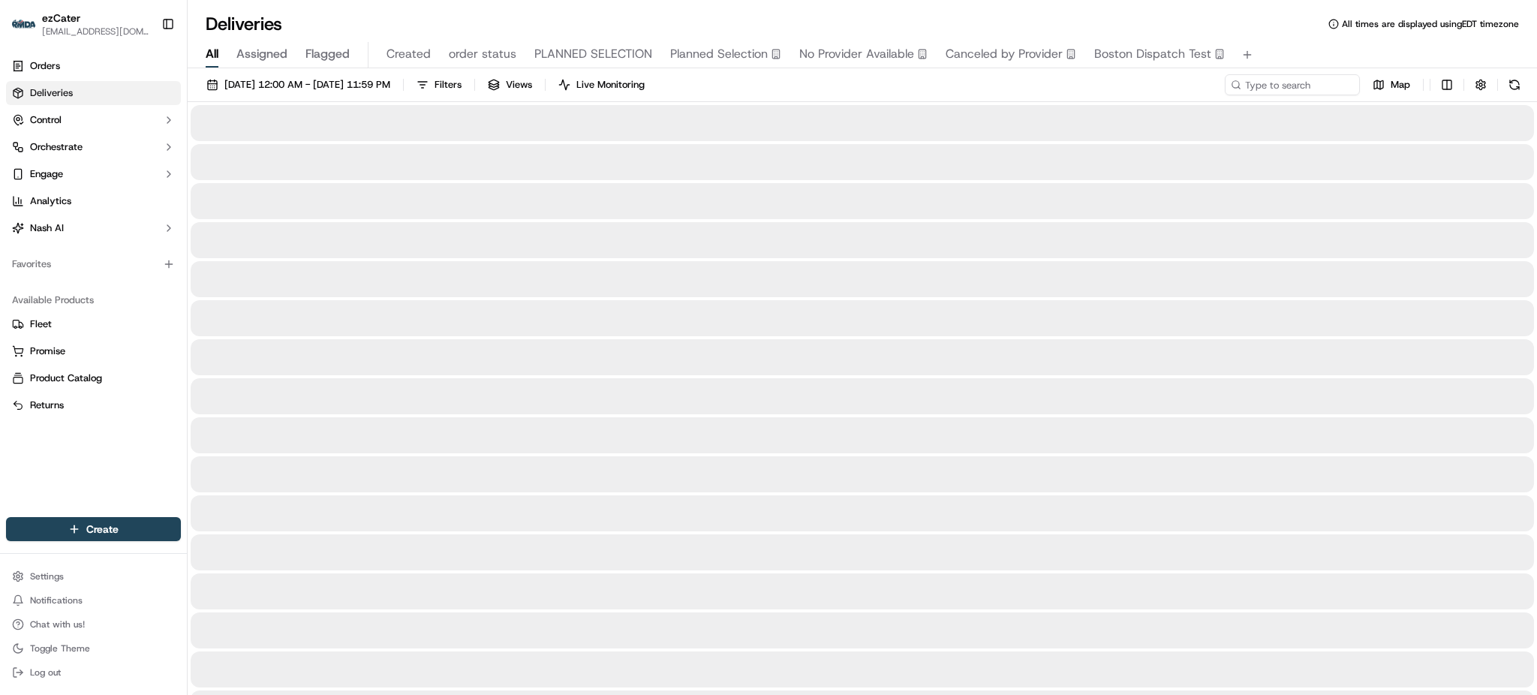
click at [215, 58] on span "All" at bounding box center [212, 54] width 13 height 18
click at [1267, 87] on input at bounding box center [1269, 84] width 180 height 21
paste input "XZ42QV"
type input "XZ42QV"
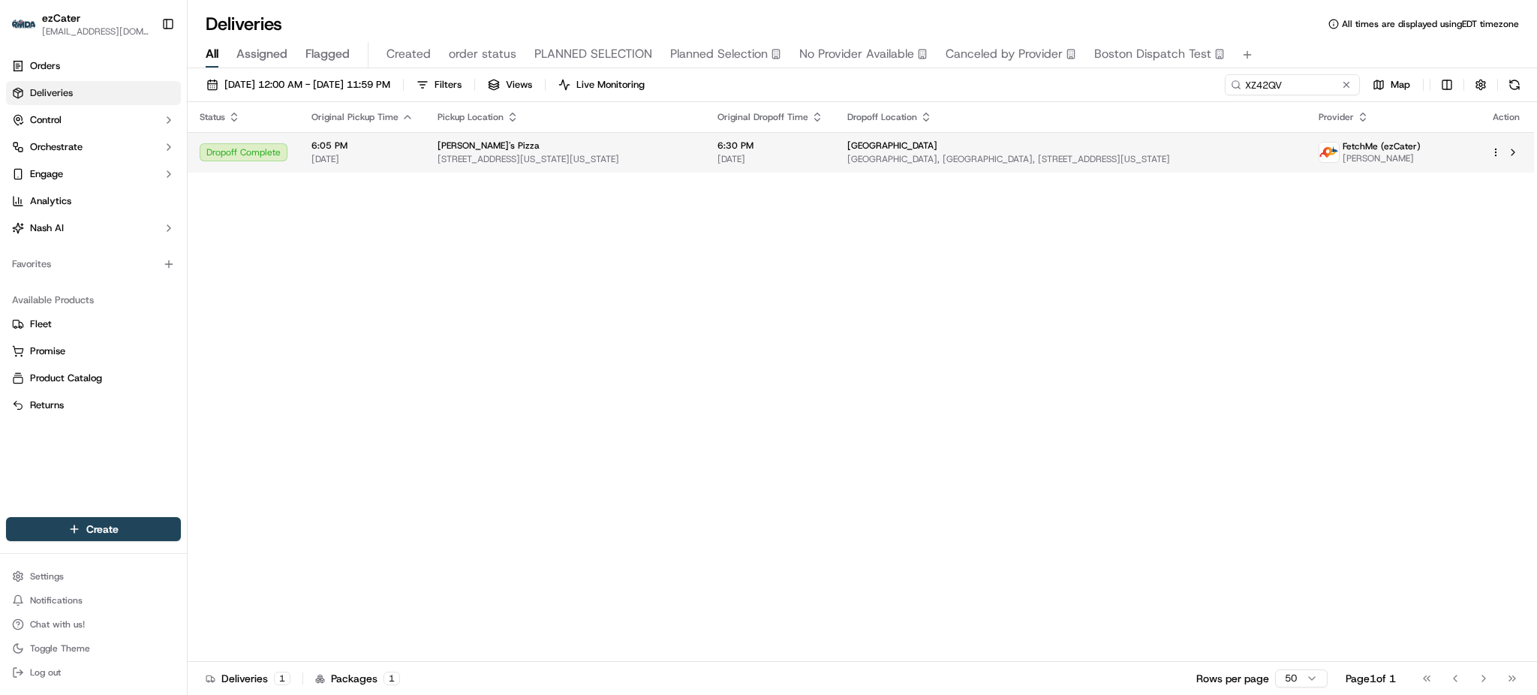
click at [1201, 141] on div "[GEOGRAPHIC_DATA]" at bounding box center [1071, 146] width 448 height 12
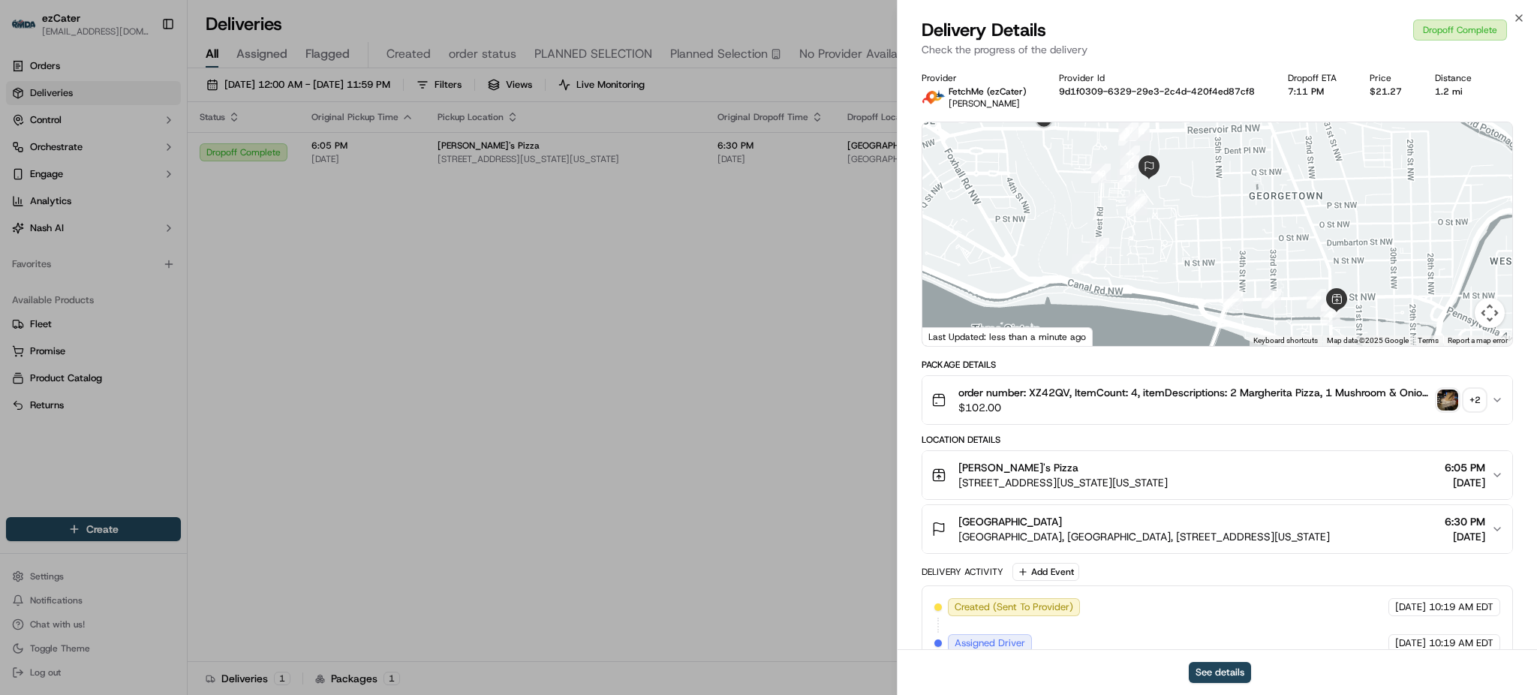
drag, startPoint x: 1169, startPoint y: 290, endPoint x: 1158, endPoint y: 242, distance: 49.2
click at [1158, 242] on div at bounding box center [1217, 234] width 590 height 224
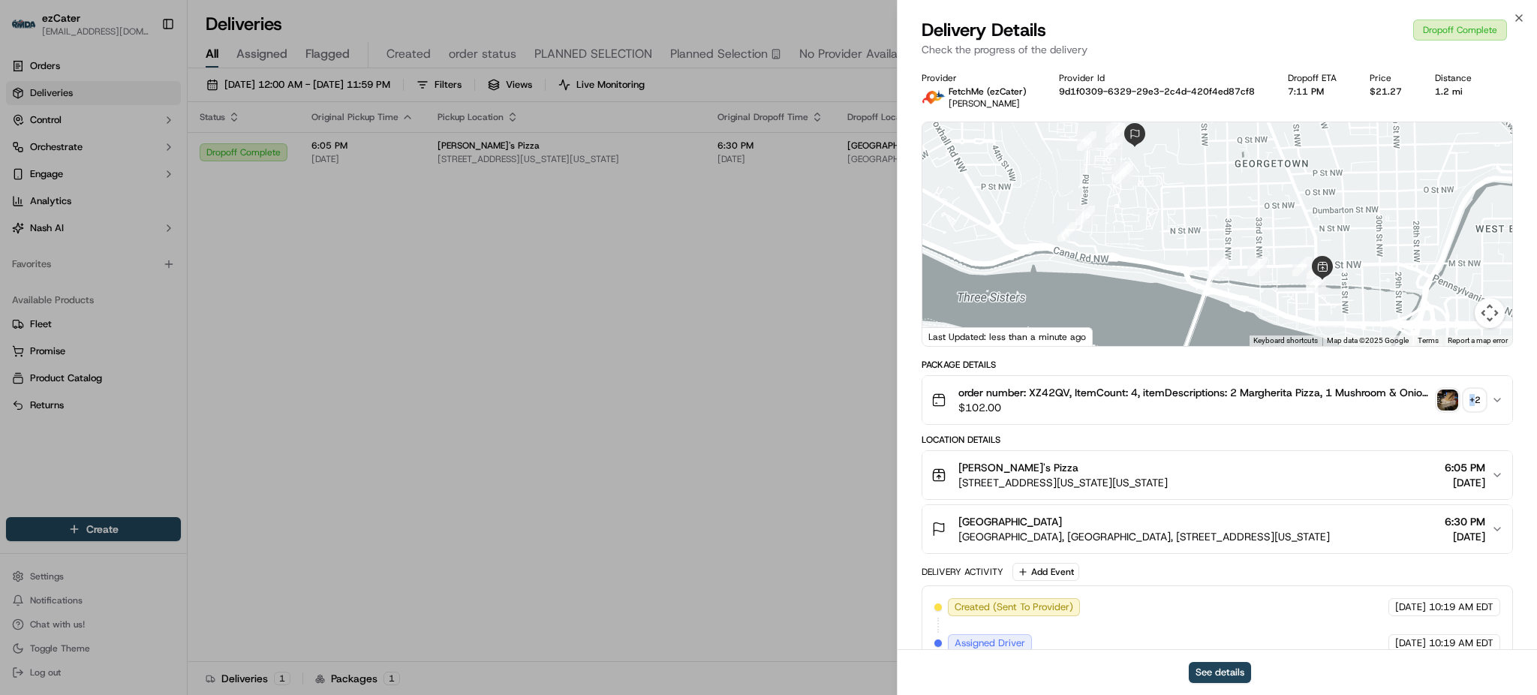
click at [1471, 397] on div "+ 2" at bounding box center [1474, 399] width 21 height 21
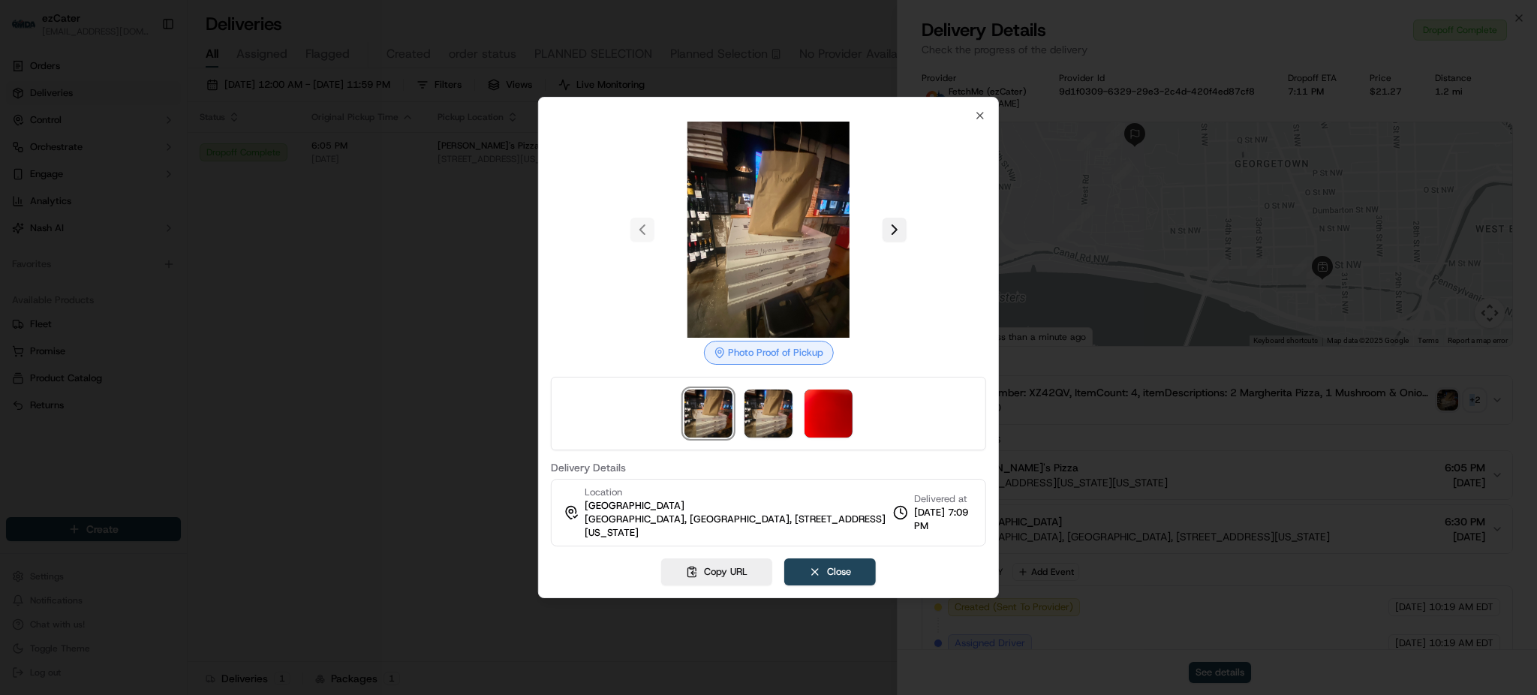
click at [897, 230] on button at bounding box center [894, 230] width 24 height 24
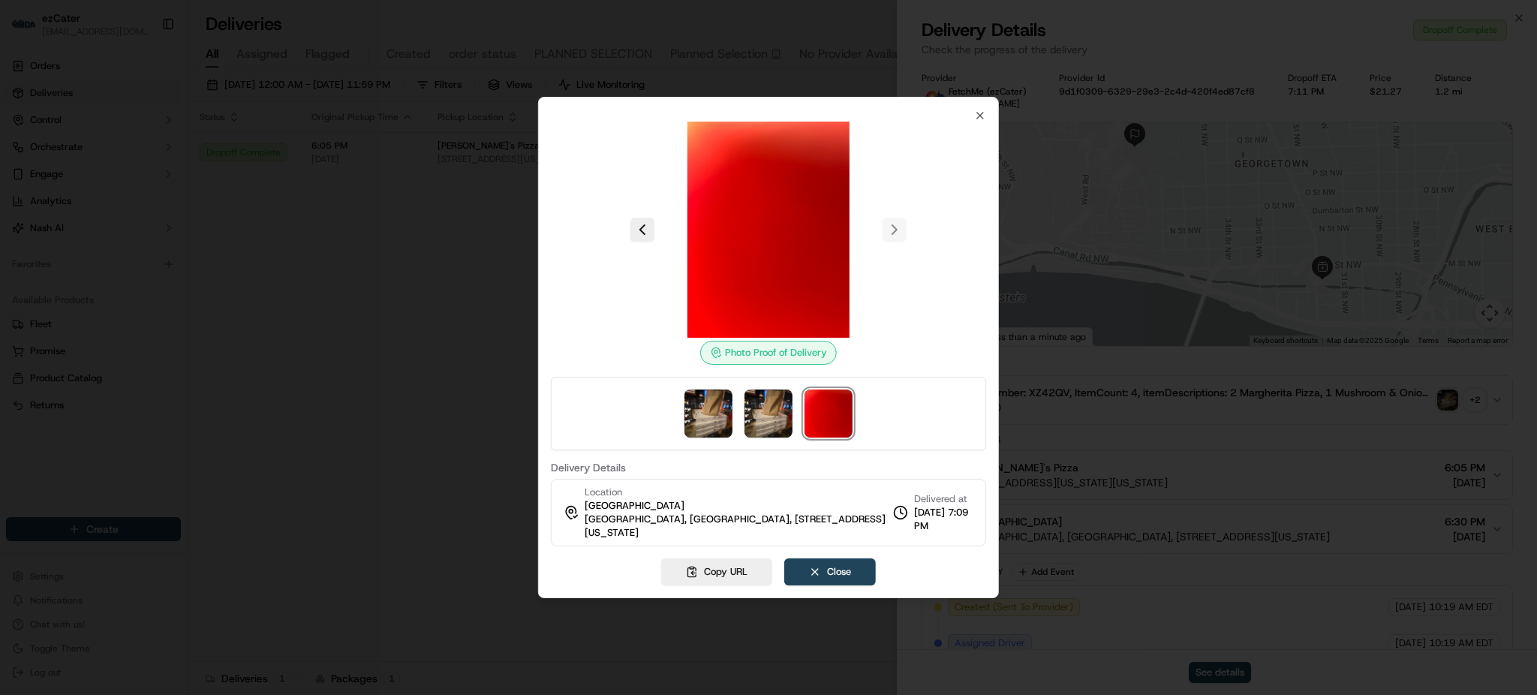
click at [368, 181] on div at bounding box center [768, 347] width 1537 height 695
